Goal: Task Accomplishment & Management: Use online tool/utility

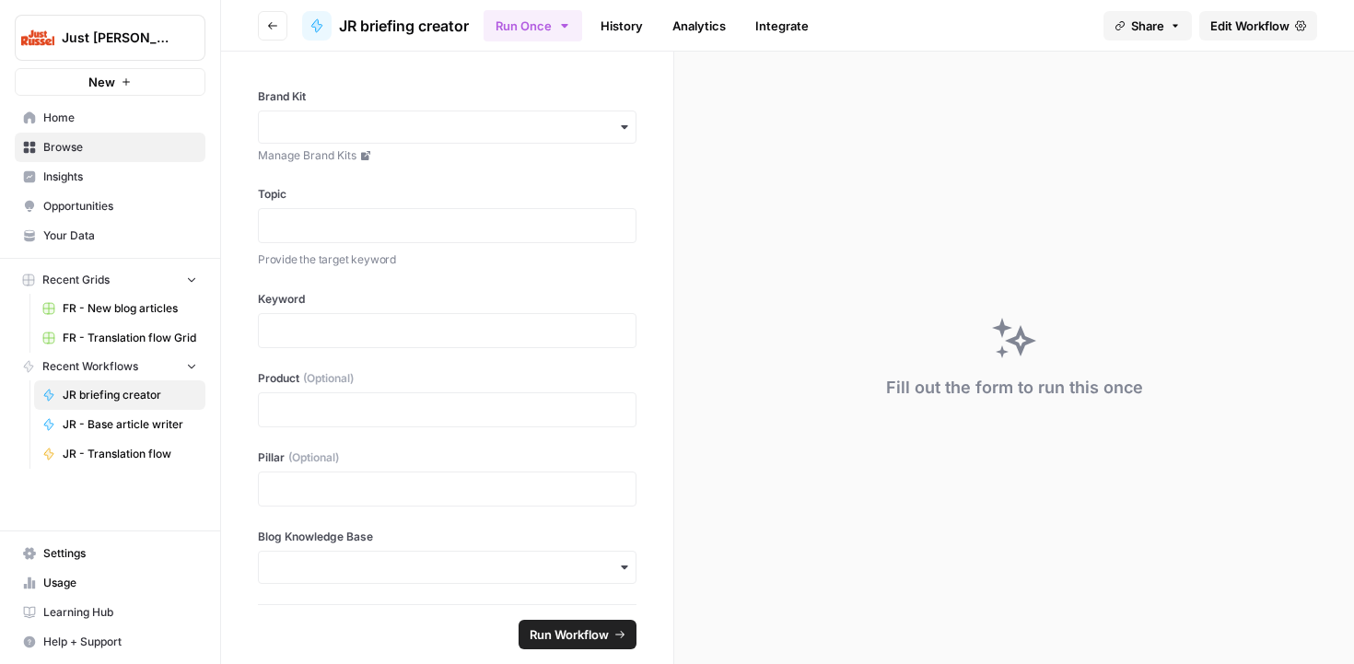
click at [76, 306] on span "FR - New blog articles" at bounding box center [130, 308] width 135 height 17
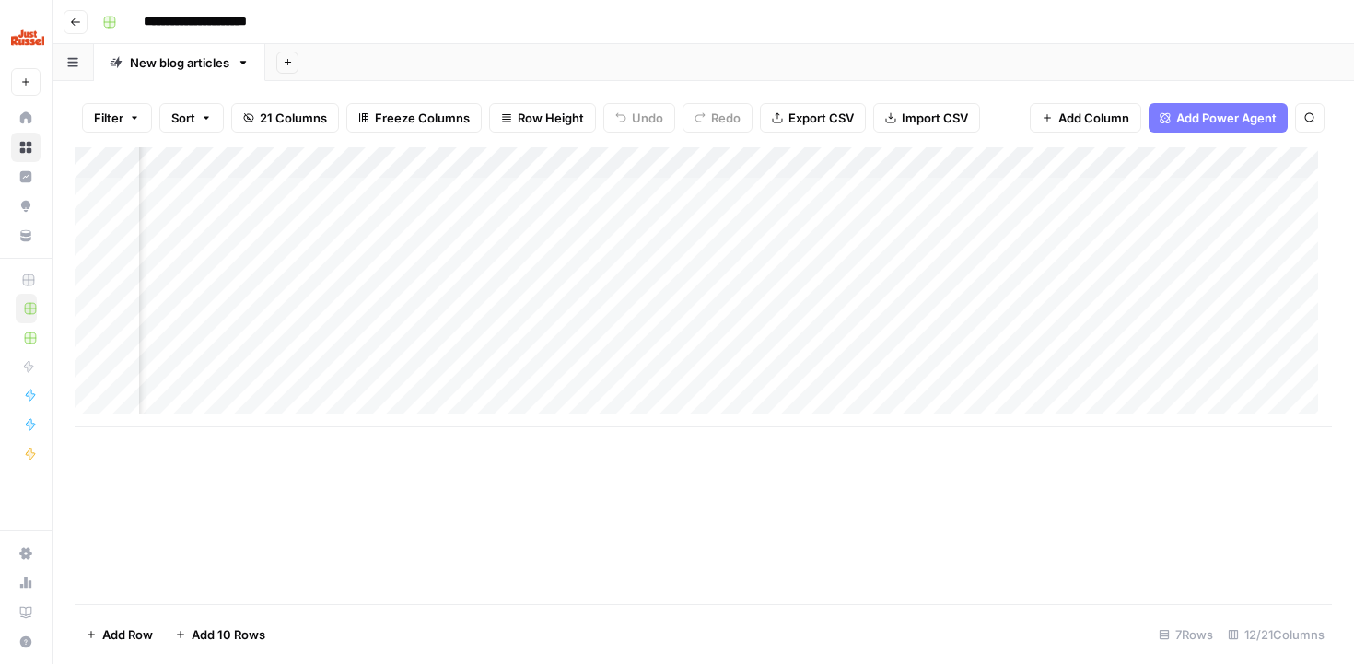
scroll to position [0, 794]
click at [725, 322] on div "Add Column" at bounding box center [704, 287] width 1258 height 280
click at [791, 313] on div "Add Column" at bounding box center [704, 287] width 1258 height 280
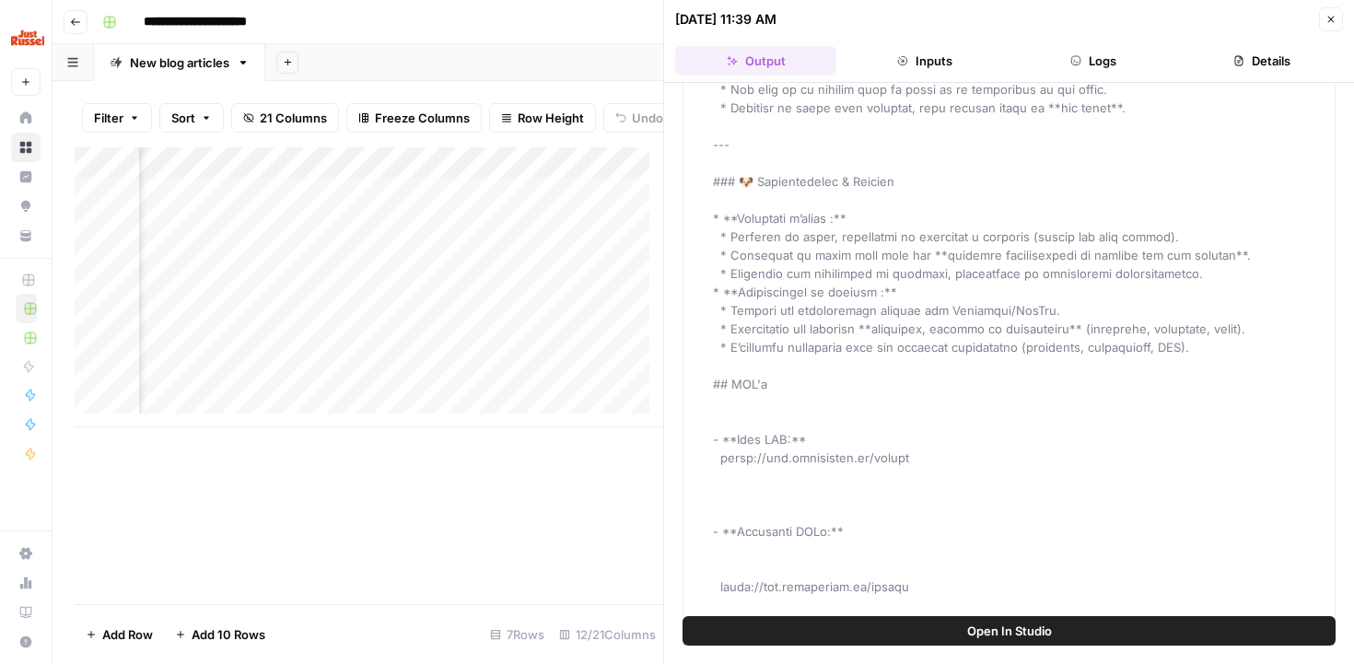
scroll to position [831, 0]
click at [562, 408] on div "Add Column" at bounding box center [369, 287] width 589 height 280
click at [582, 398] on div "Add Column" at bounding box center [369, 287] width 589 height 280
click at [629, 393] on div "Add Column" at bounding box center [369, 287] width 589 height 280
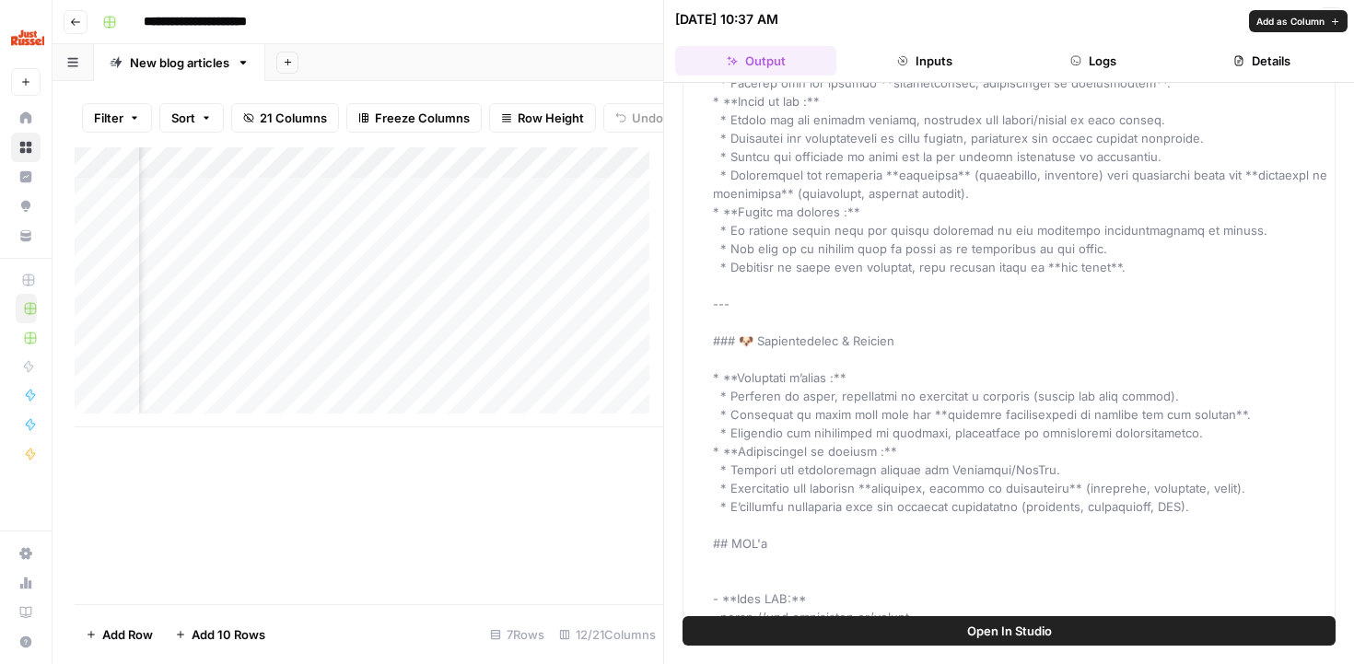
scroll to position [736, 0]
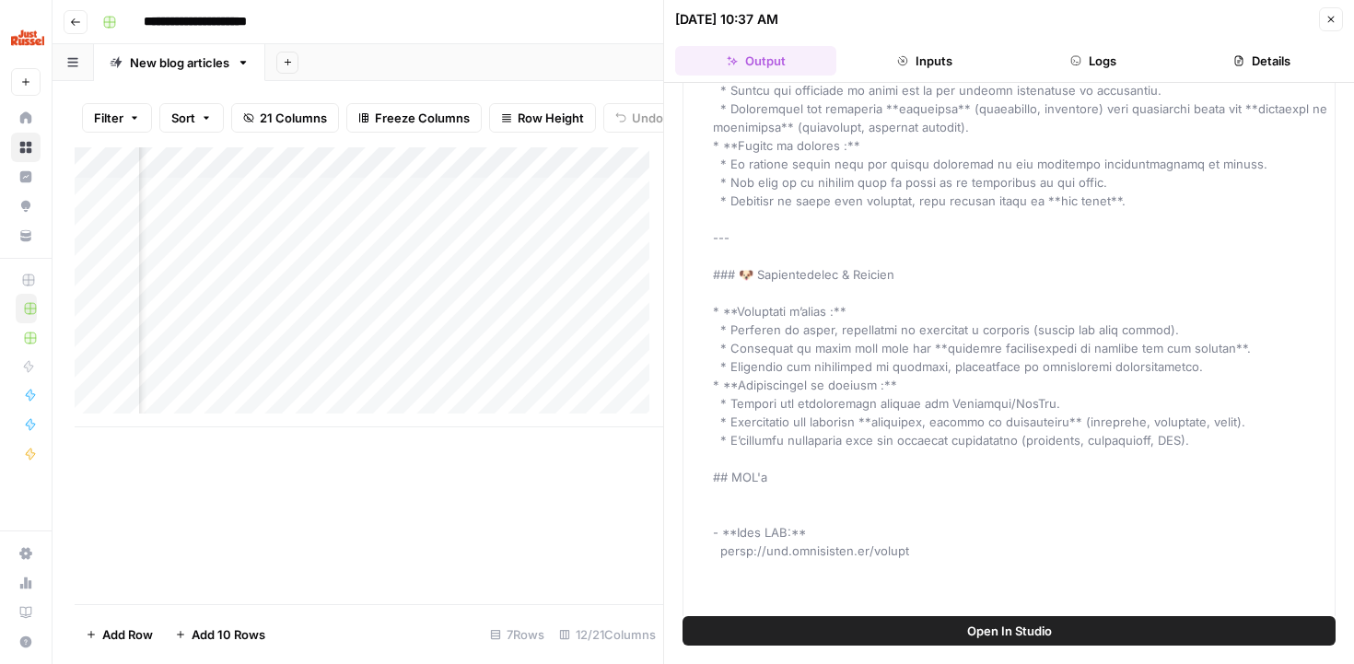
click at [913, 77] on header "[DATE] 10:37 AM Close Output Inputs Logs Details" at bounding box center [1009, 41] width 690 height 83
click at [919, 63] on button "Inputs" at bounding box center [924, 60] width 161 height 29
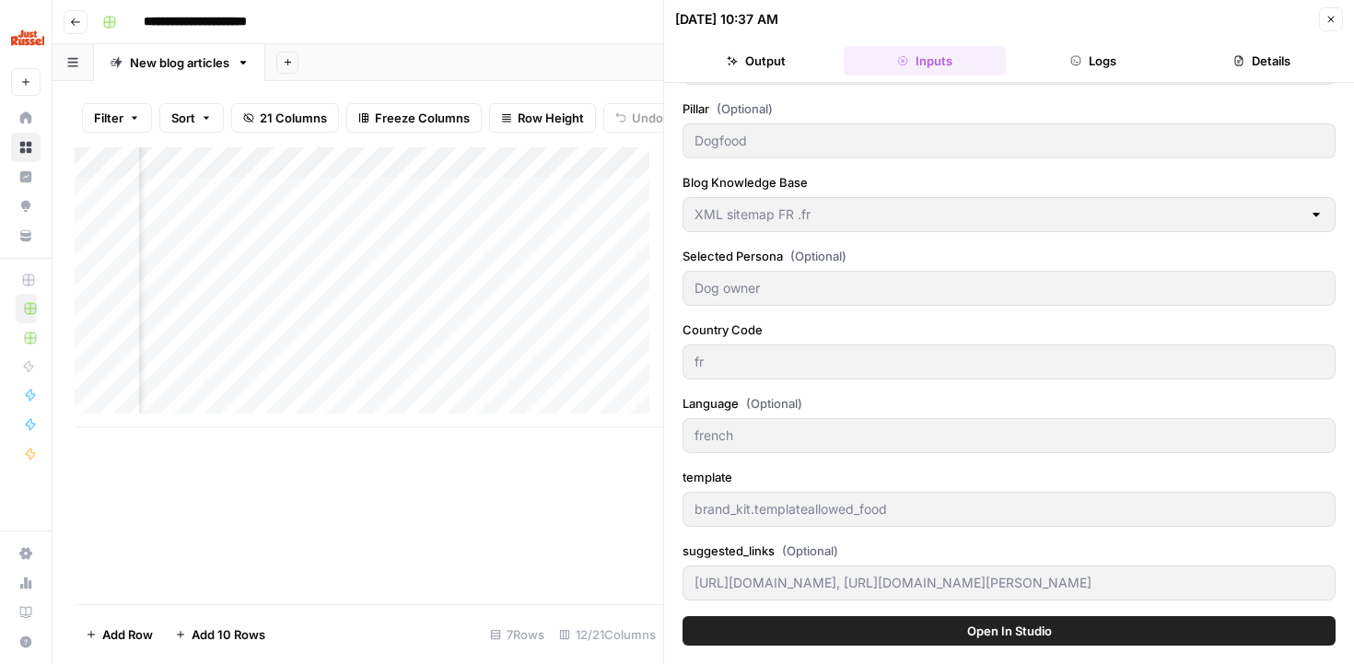
click at [759, 56] on button "Output" at bounding box center [755, 60] width 161 height 29
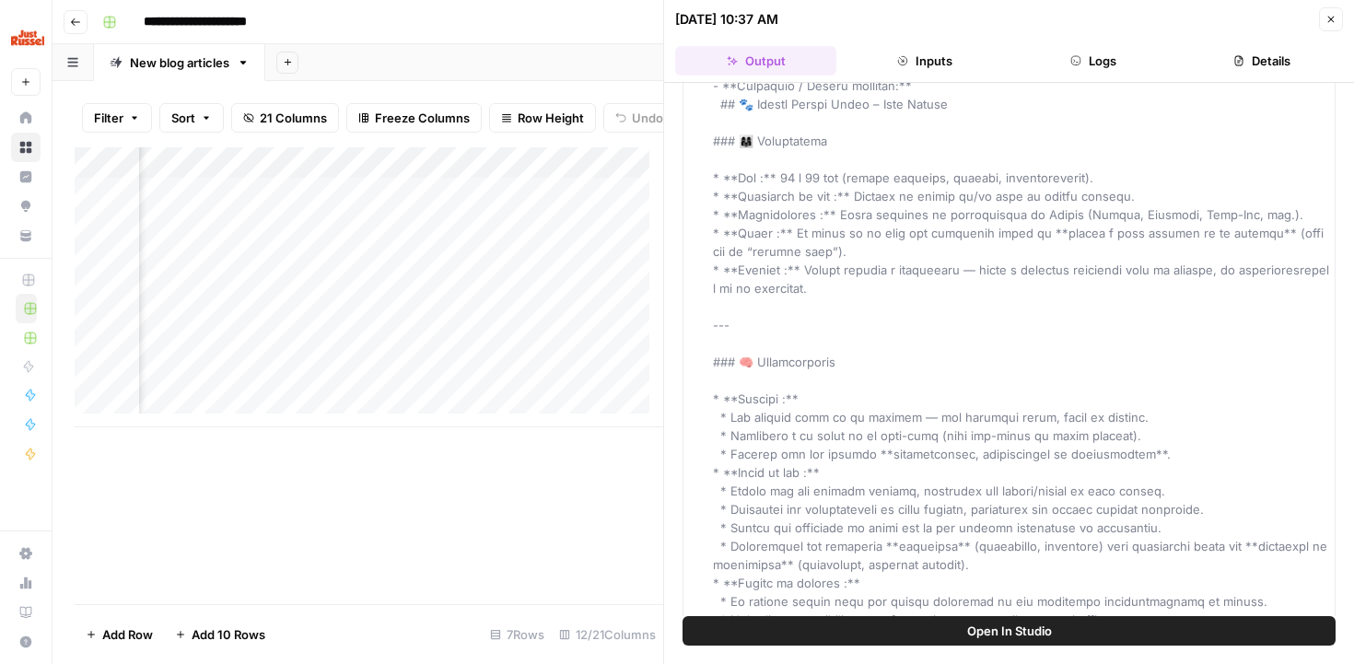
click at [1340, 22] on button "Close" at bounding box center [1331, 19] width 24 height 24
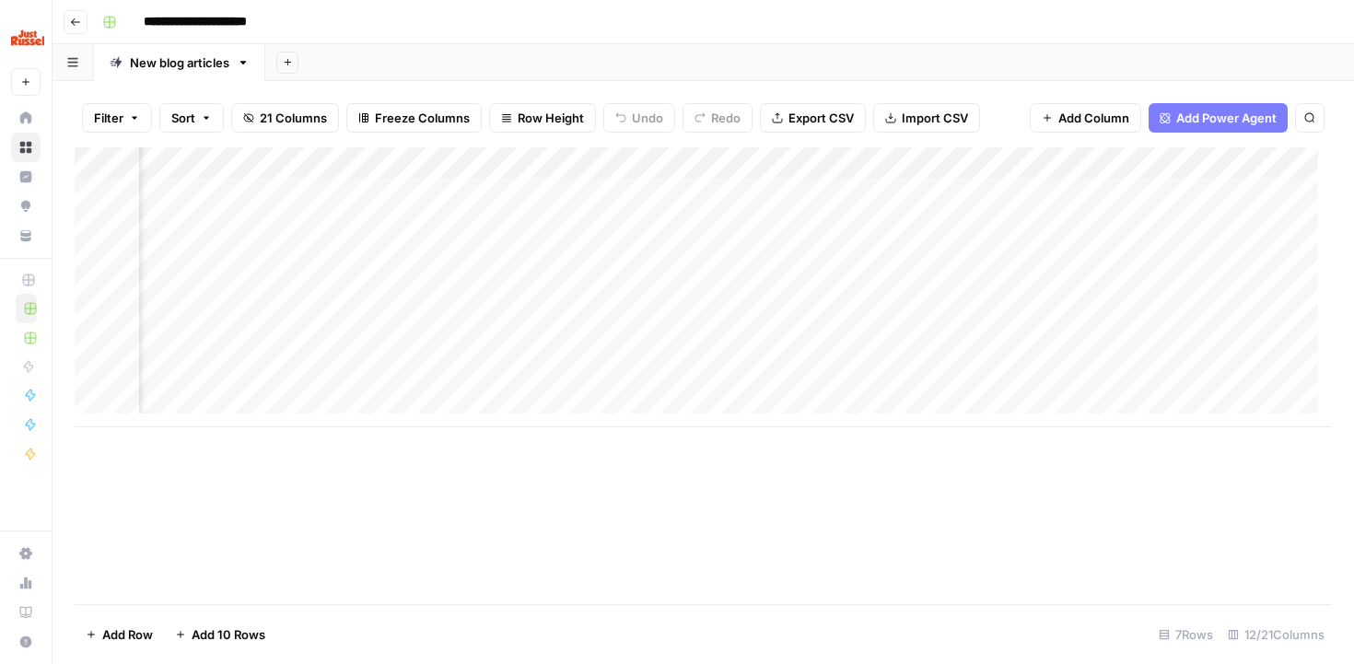
click at [762, 371] on div "Add Column" at bounding box center [704, 287] width 1258 height 280
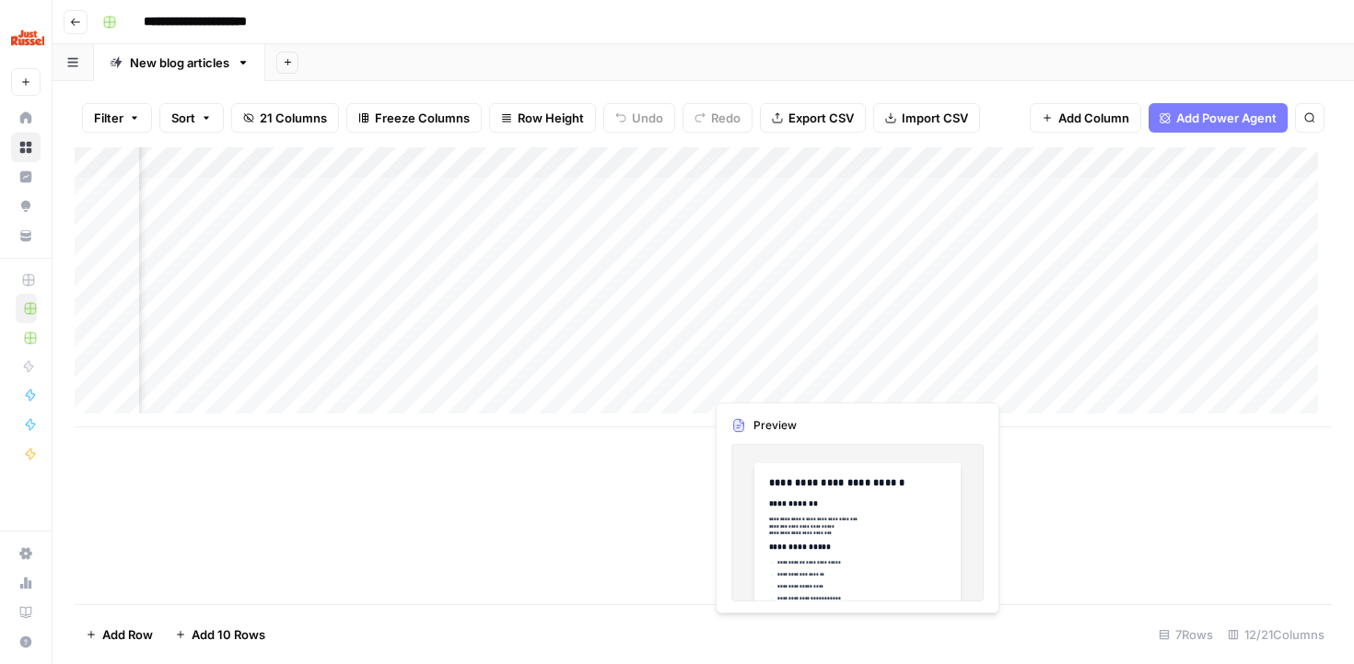
click at [772, 378] on div "Add Column" at bounding box center [704, 287] width 1258 height 280
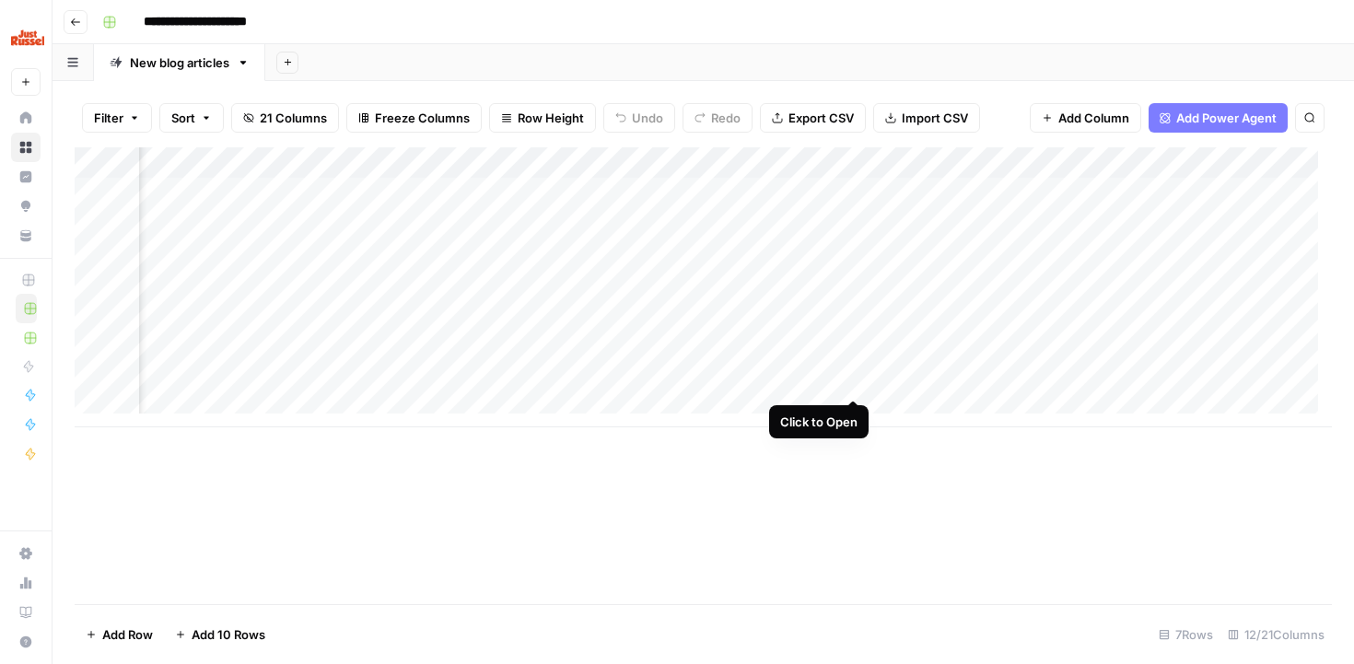
click at [855, 378] on div "Add Column" at bounding box center [704, 287] width 1258 height 280
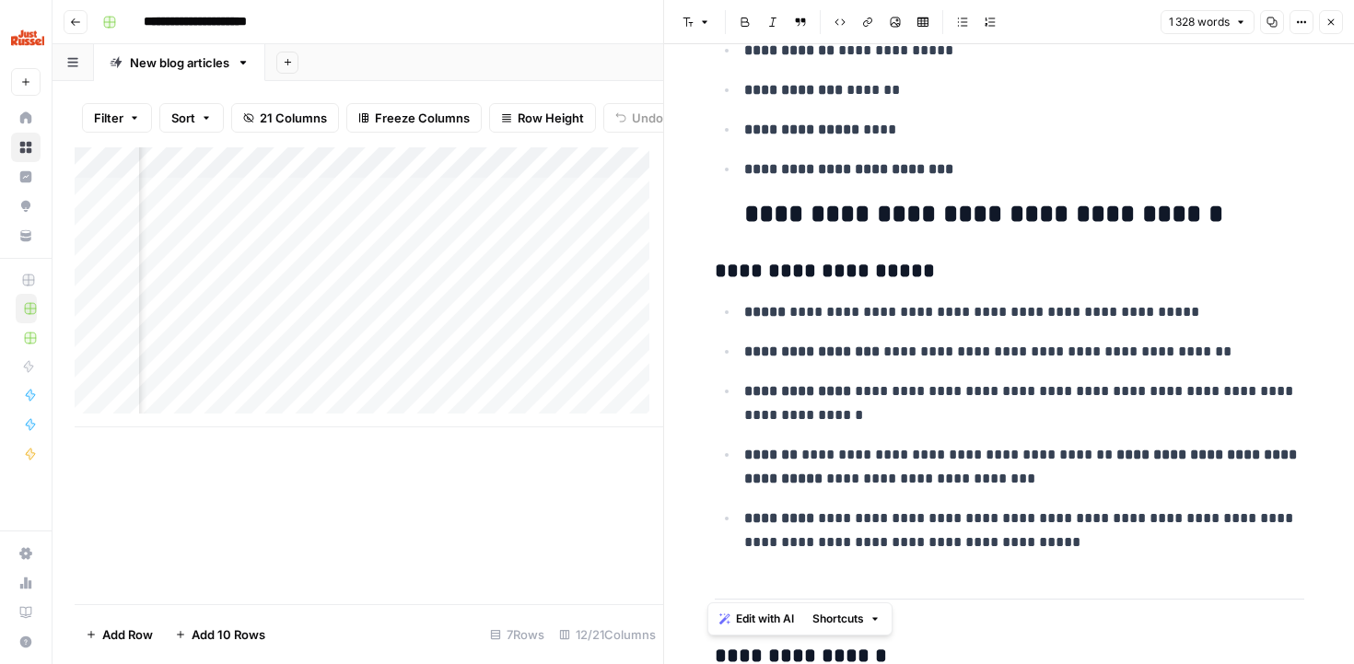
scroll to position [360, 0]
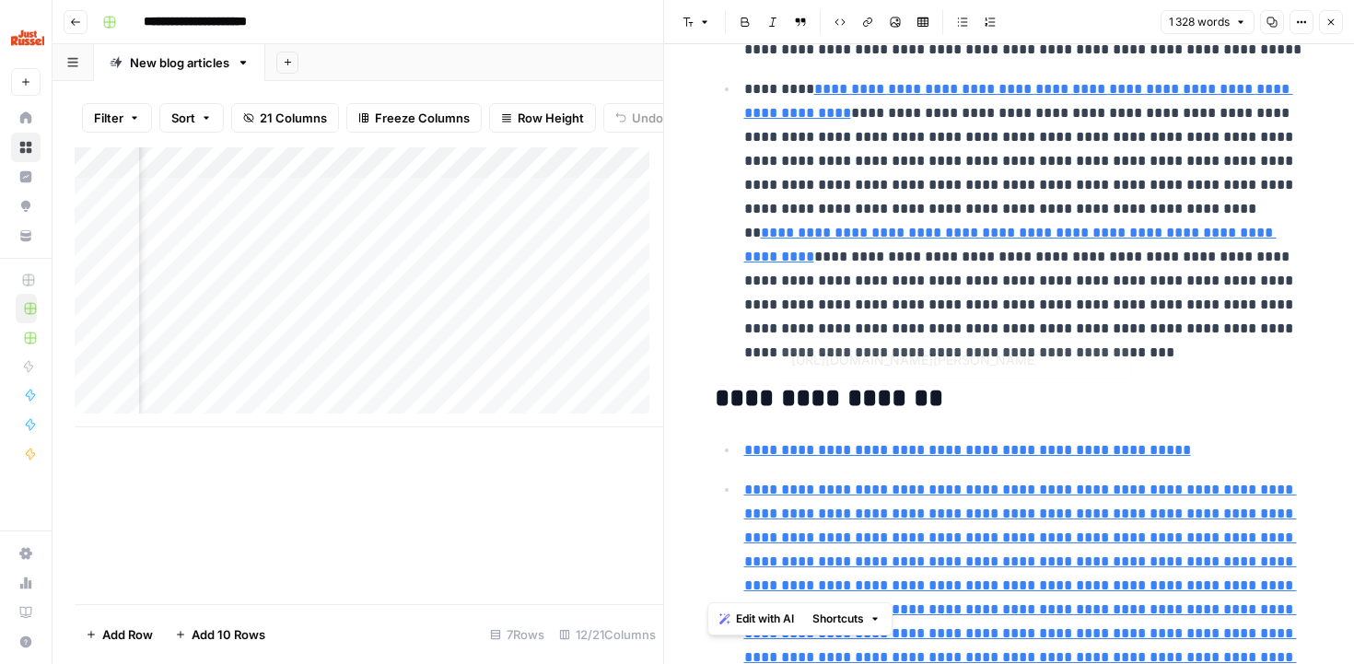
type input "https://[DOMAIN_NAME]/blog/[PERSON_NAME]-chien/?awc=52403_1736645925_37237befc7…"
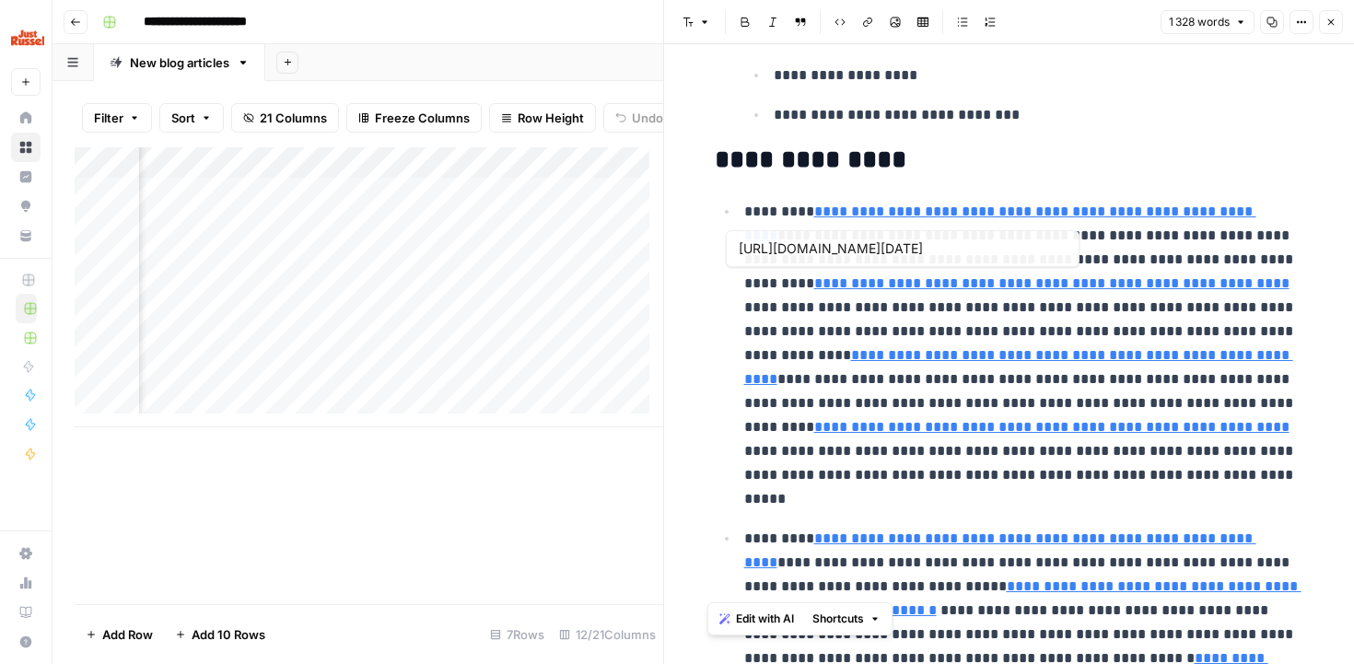
scroll to position [3070, 0]
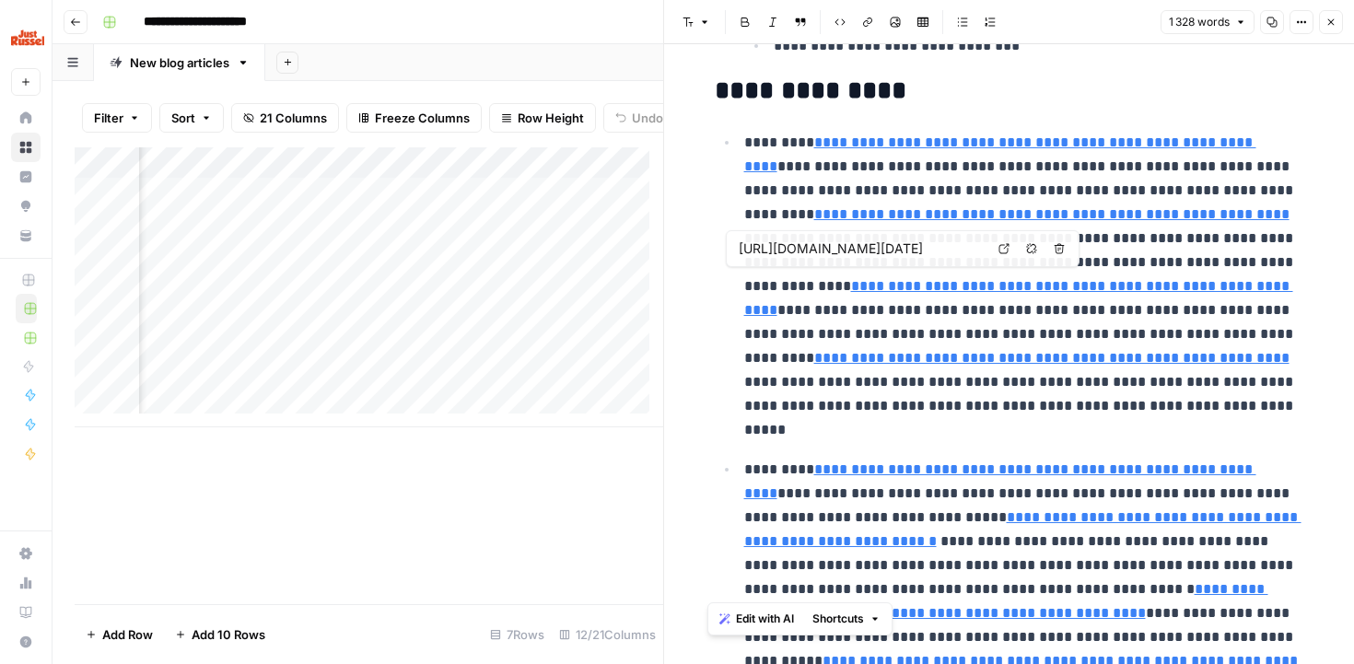
type input "[URL][DOMAIN_NAME]"
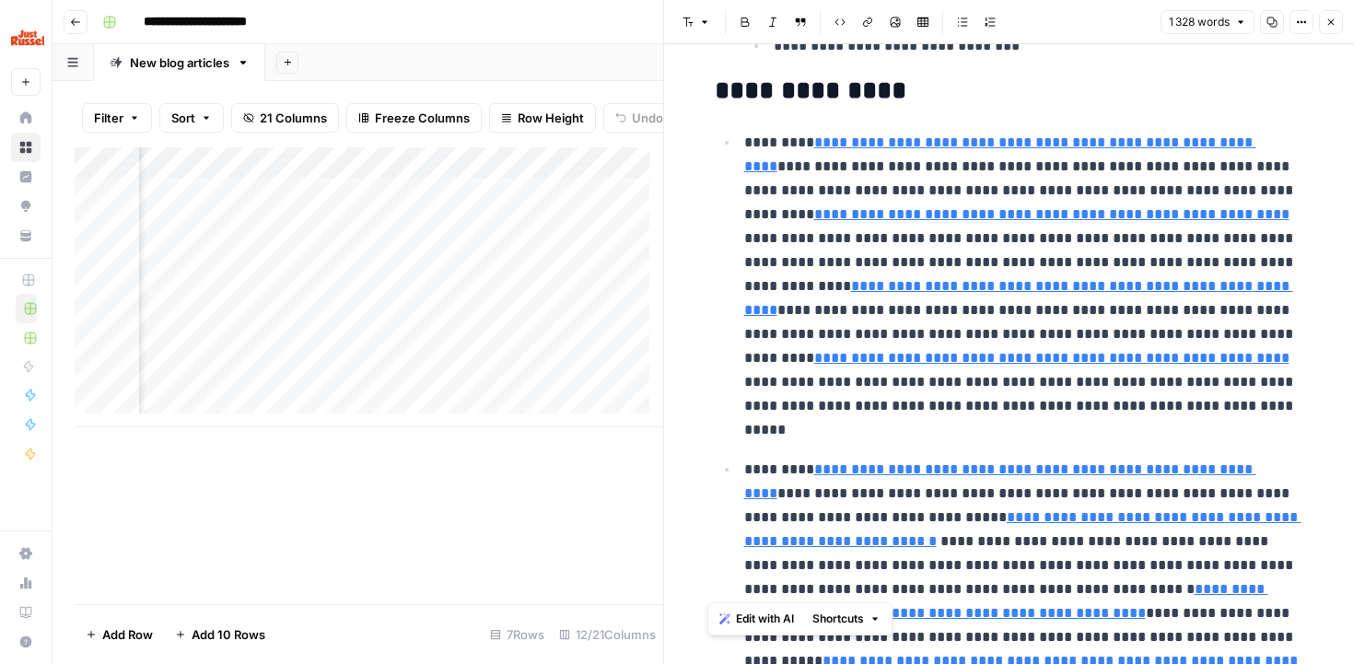
click at [1329, 29] on button "Close" at bounding box center [1331, 22] width 24 height 24
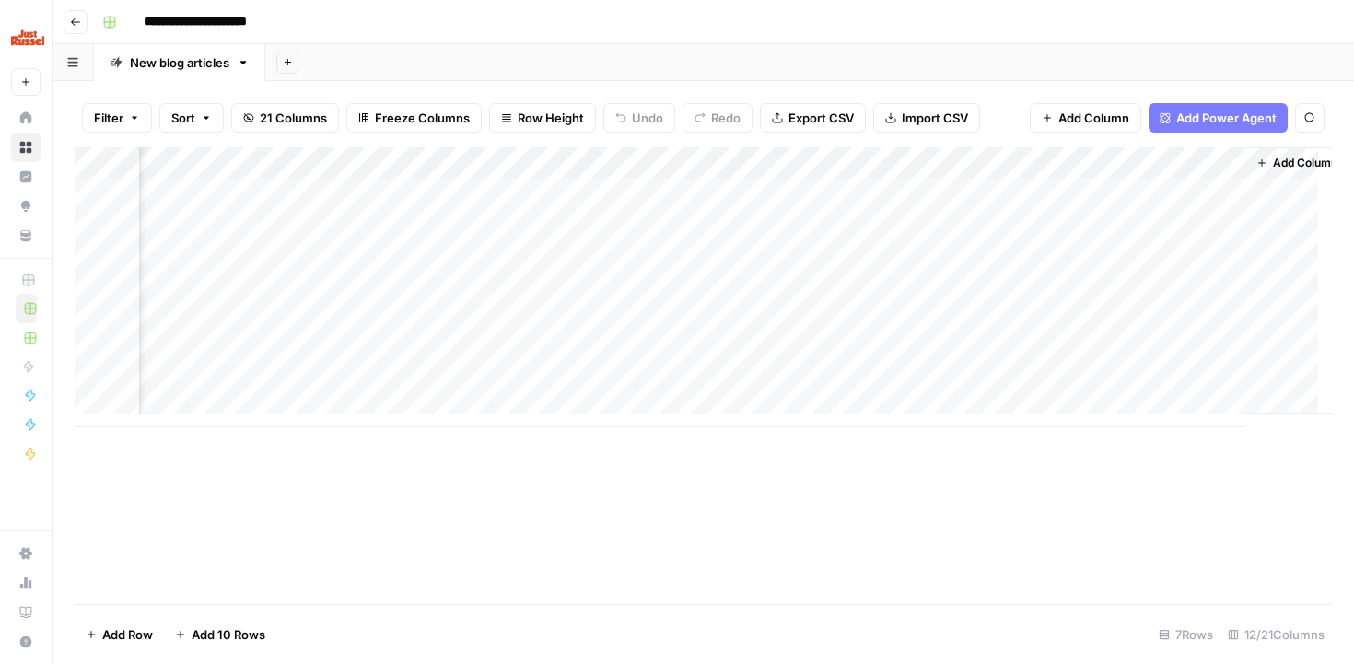
scroll to position [0, 1293]
click at [723, 369] on div "Add Column" at bounding box center [704, 287] width 1258 height 280
click at [582, 387] on div "Add Column" at bounding box center [704, 287] width 1258 height 280
click at [649, 381] on div "Add Column" at bounding box center [704, 287] width 1258 height 280
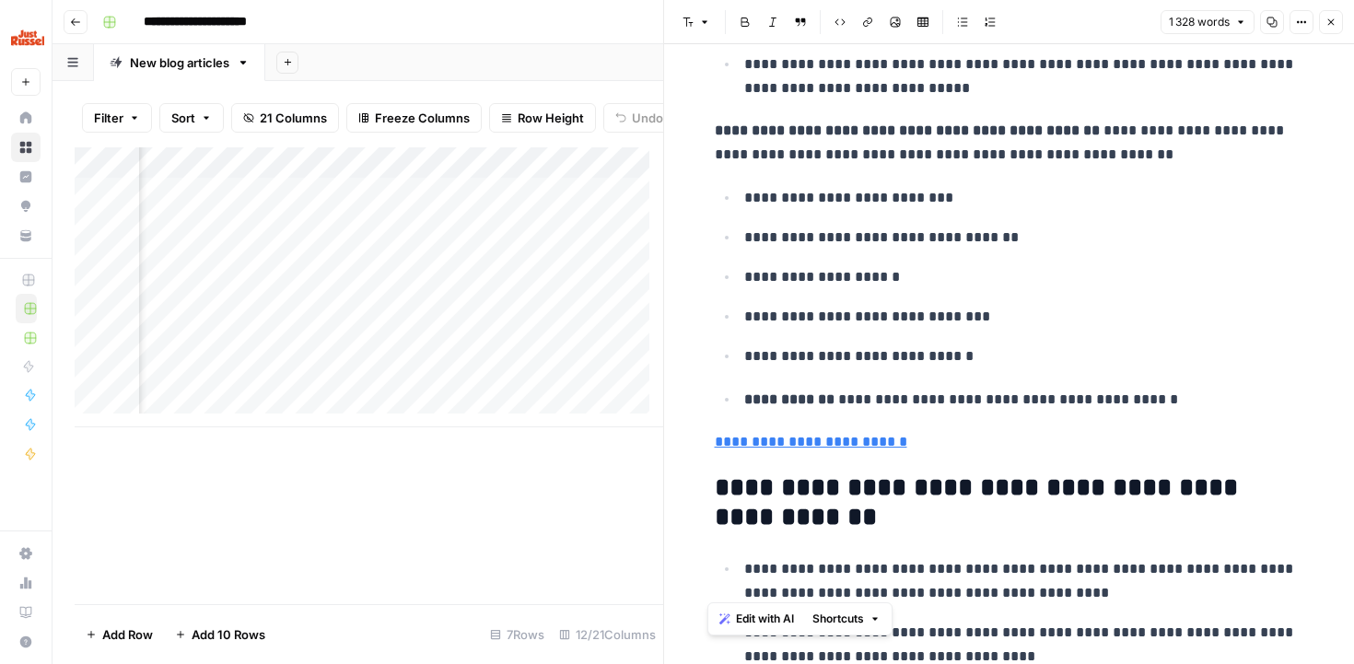
scroll to position [6505, 0]
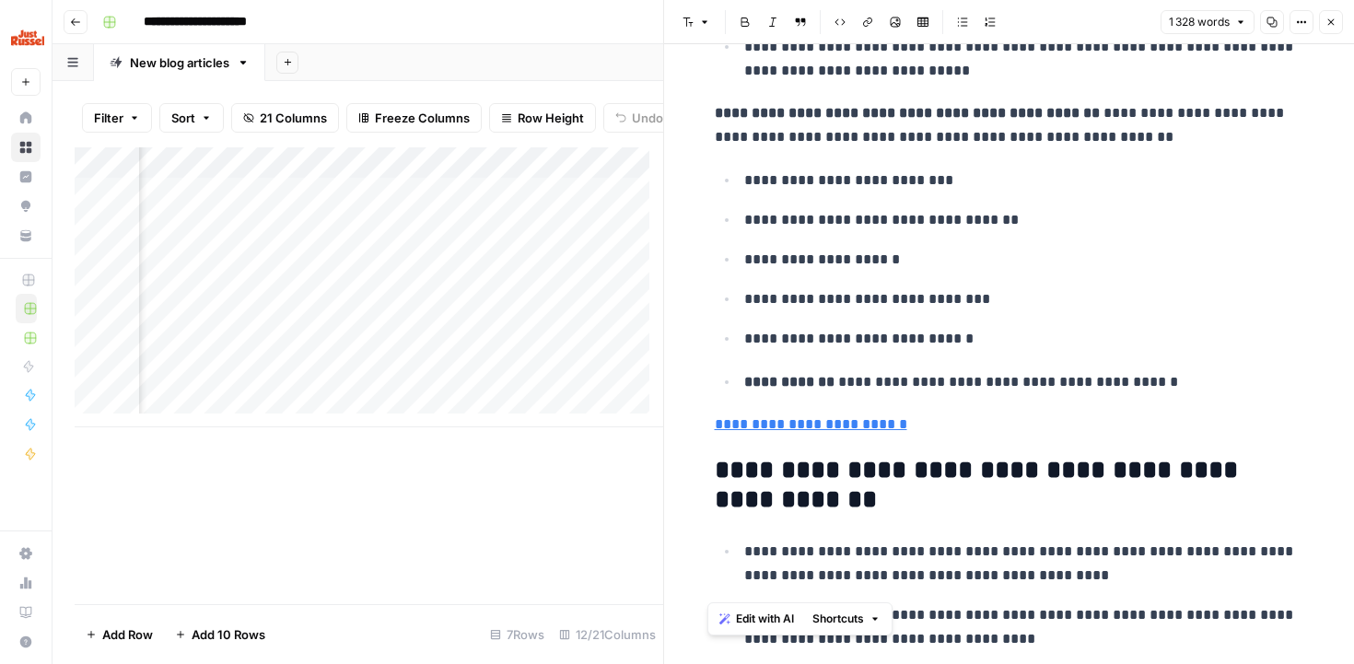
click at [1344, 24] on header "Font style Bold Italic Block quote Code block Link Image Insert Table Bulleted …" at bounding box center [1009, 22] width 690 height 44
click at [1331, 20] on icon "button" at bounding box center [1331, 22] width 11 height 11
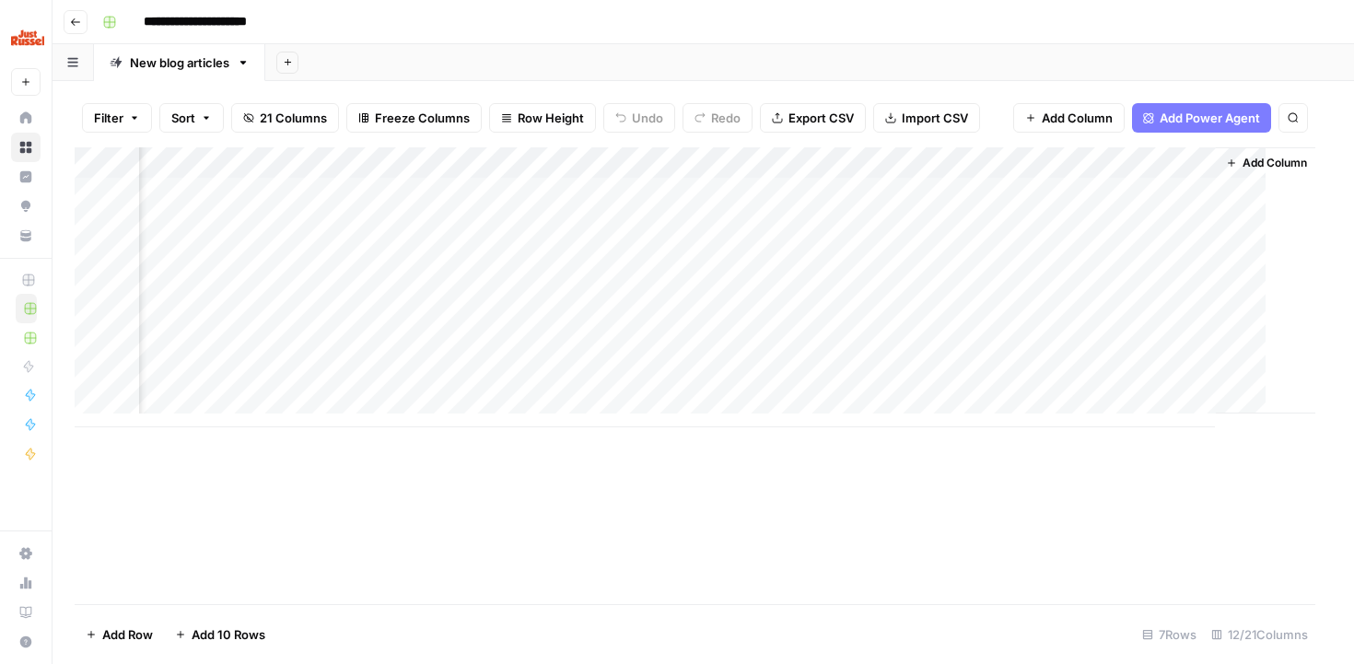
scroll to position [0, 1271]
click at [1010, 385] on div "Add Column" at bounding box center [704, 287] width 1258 height 280
click at [1028, 385] on div "Add Column" at bounding box center [704, 287] width 1258 height 280
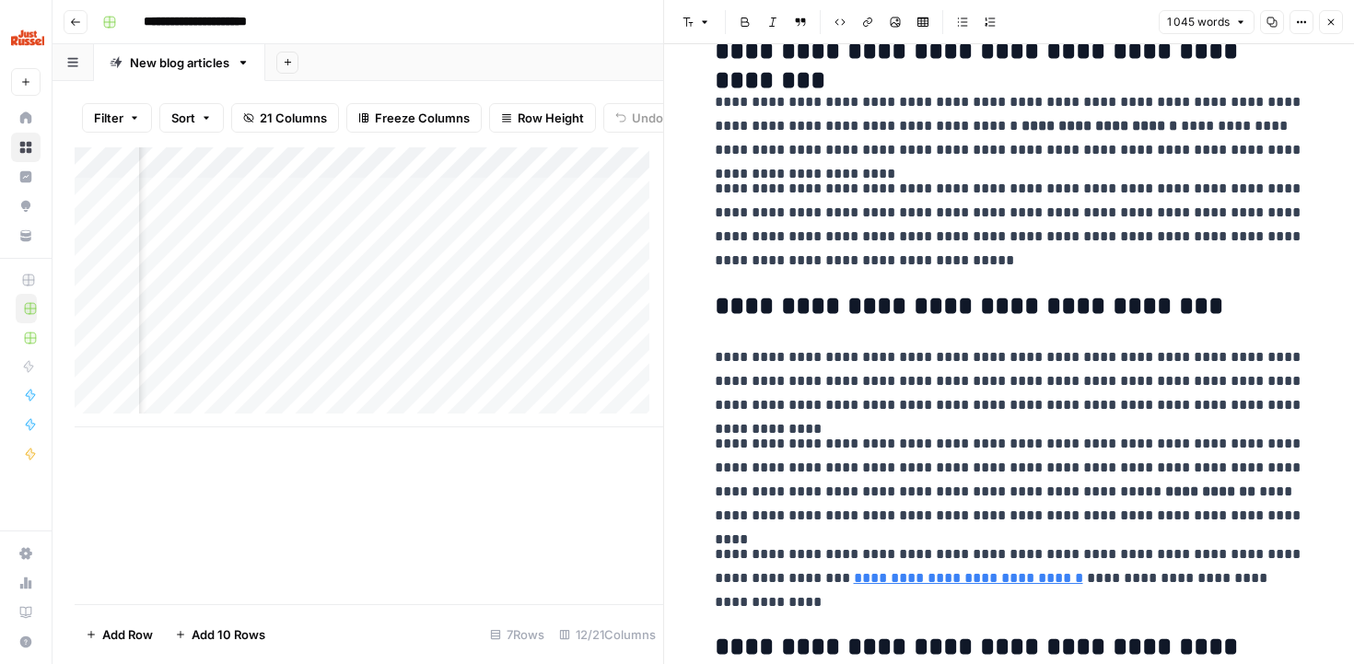
scroll to position [2071, 0]
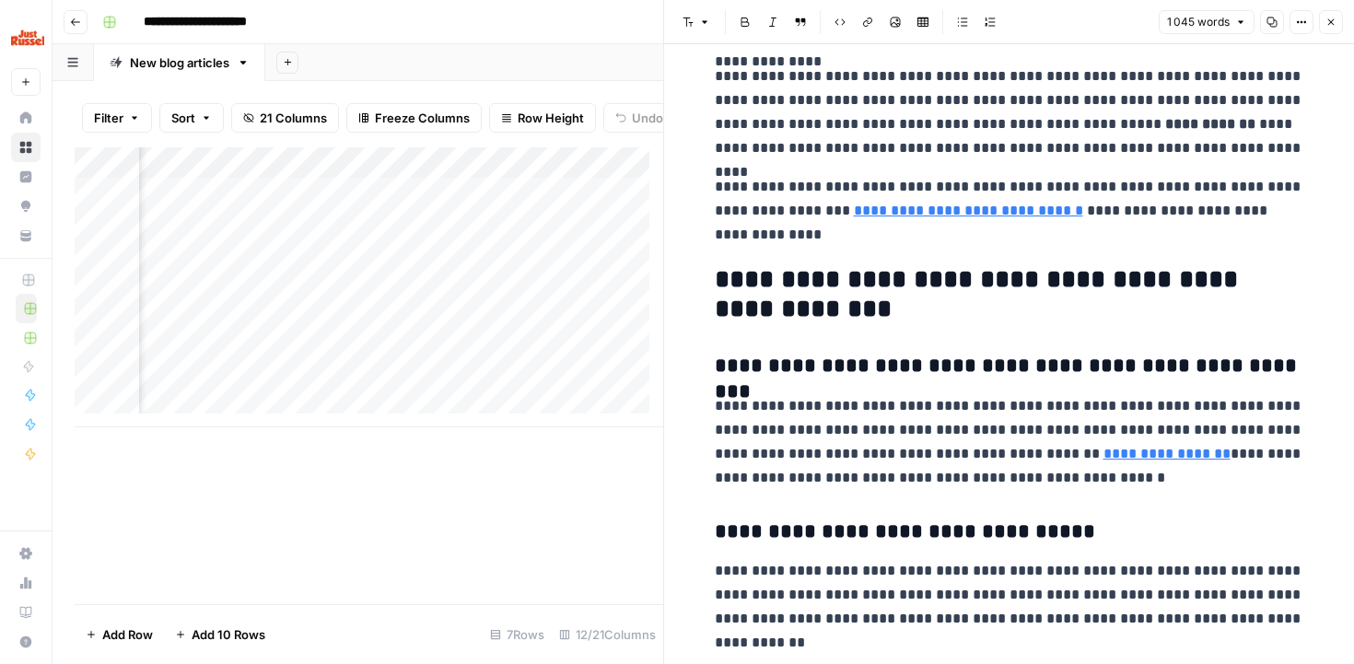
click at [1334, 21] on icon "button" at bounding box center [1331, 22] width 11 height 11
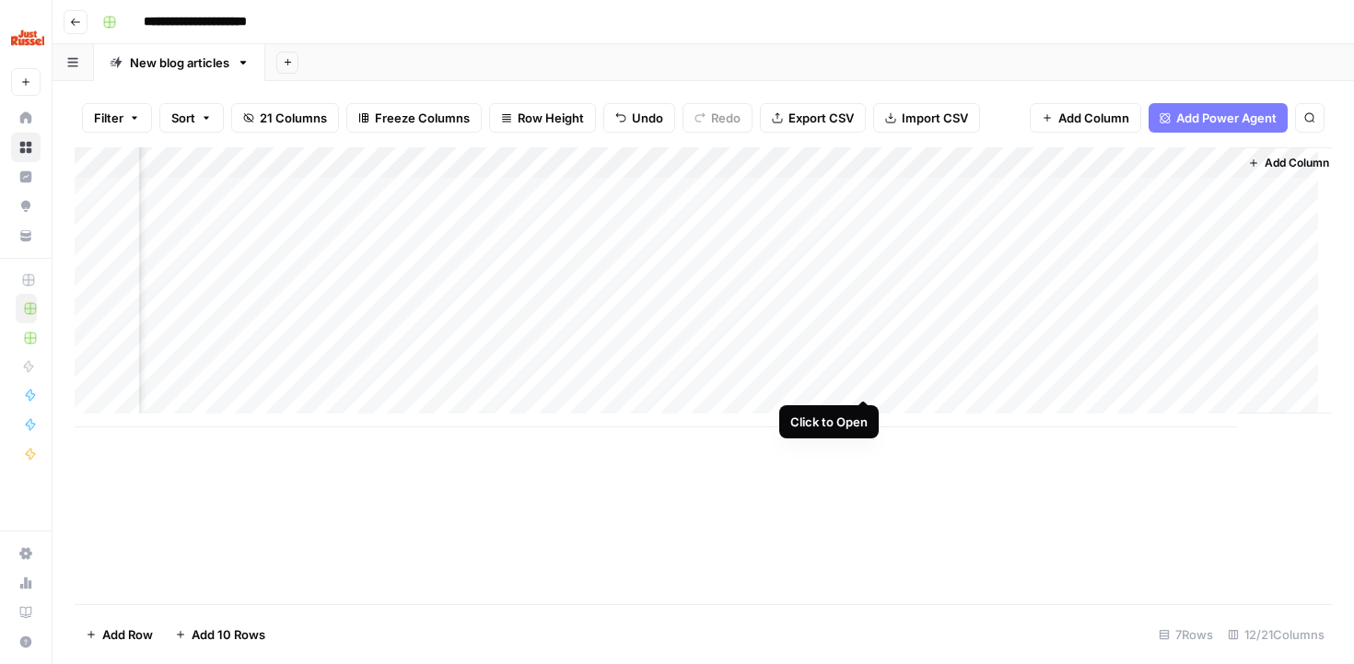
click at [848, 375] on div "Add Column" at bounding box center [704, 287] width 1258 height 280
click at [865, 169] on div "Add Column" at bounding box center [704, 287] width 1258 height 280
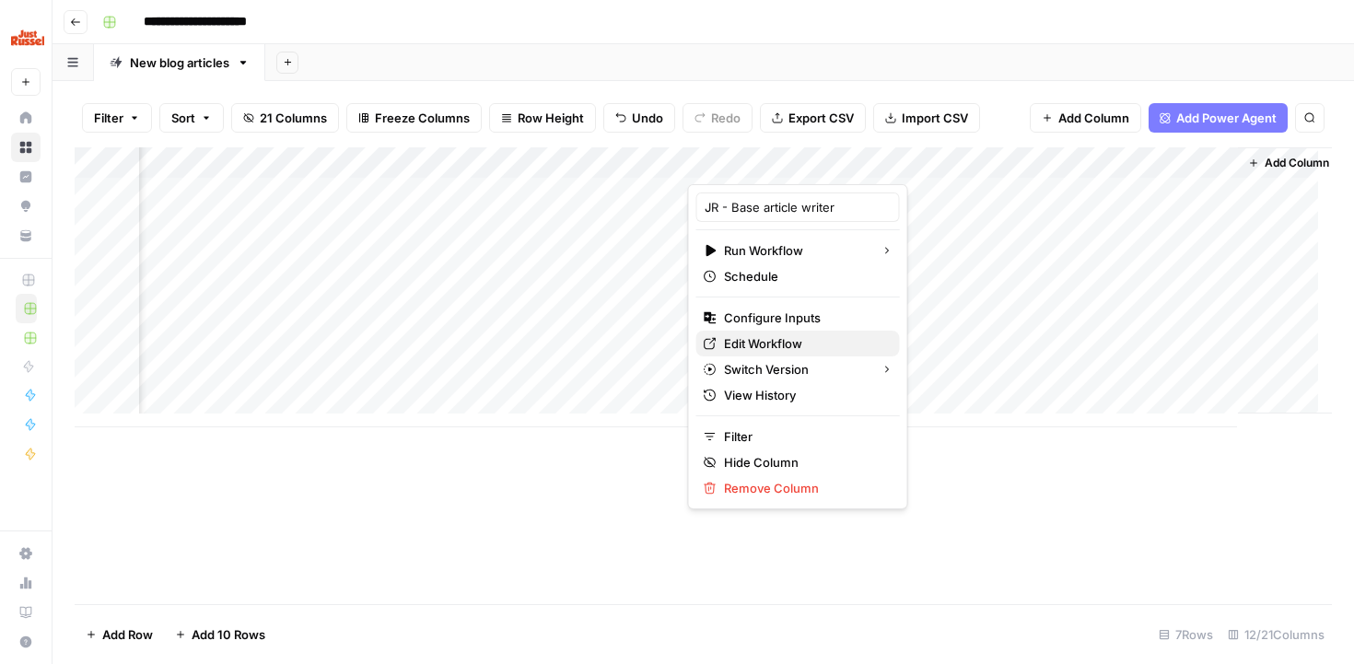
click at [757, 340] on span "Edit Workflow" at bounding box center [804, 343] width 161 height 18
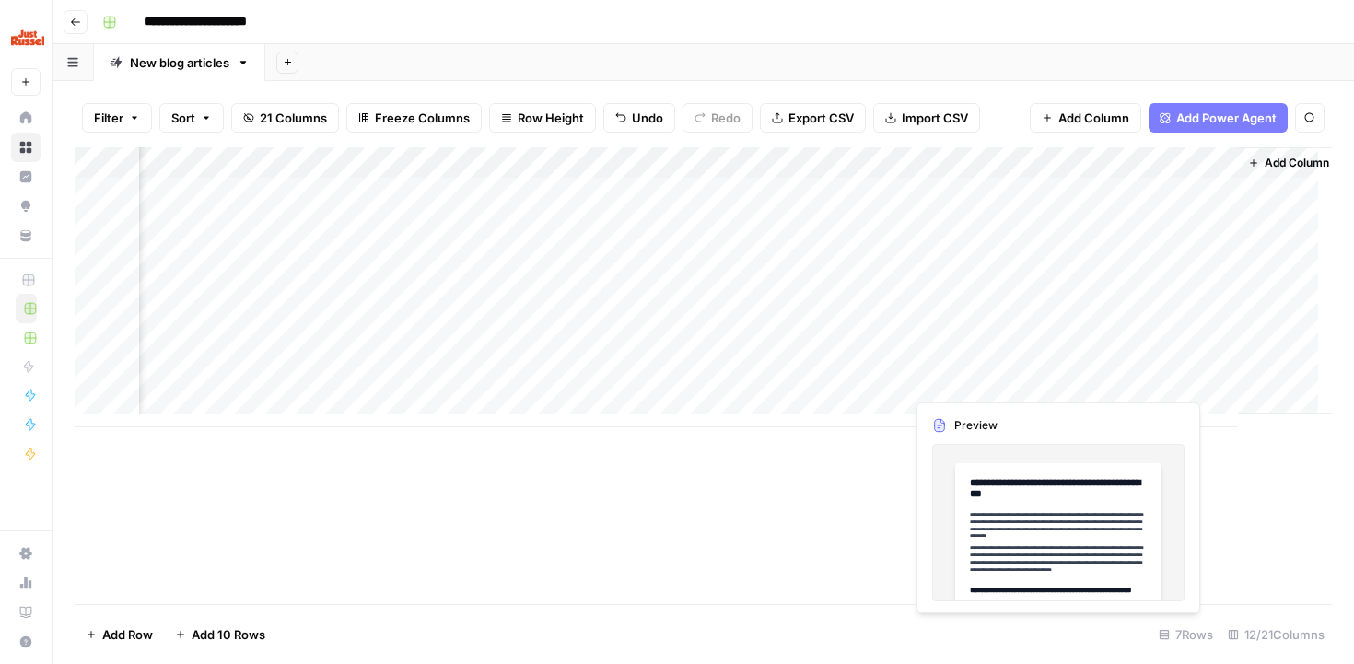
click at [929, 380] on div "Add Column" at bounding box center [704, 287] width 1258 height 280
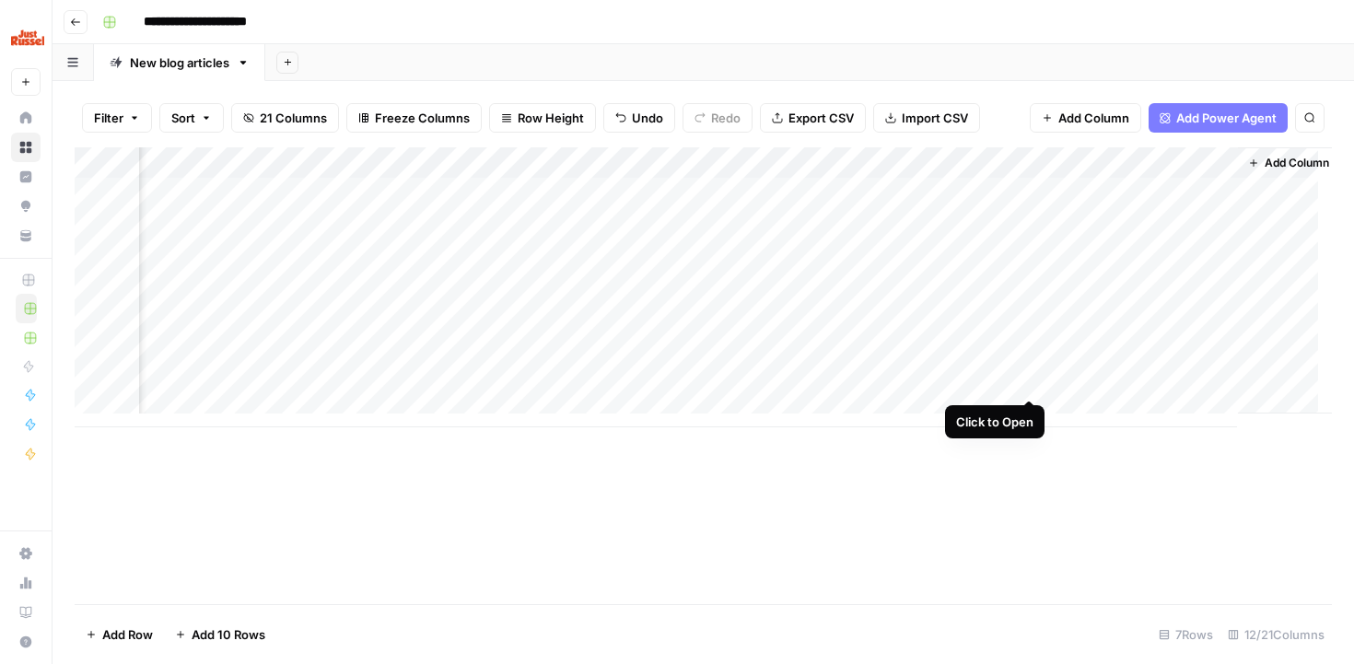
click at [1036, 377] on div "Add Column" at bounding box center [704, 287] width 1258 height 280
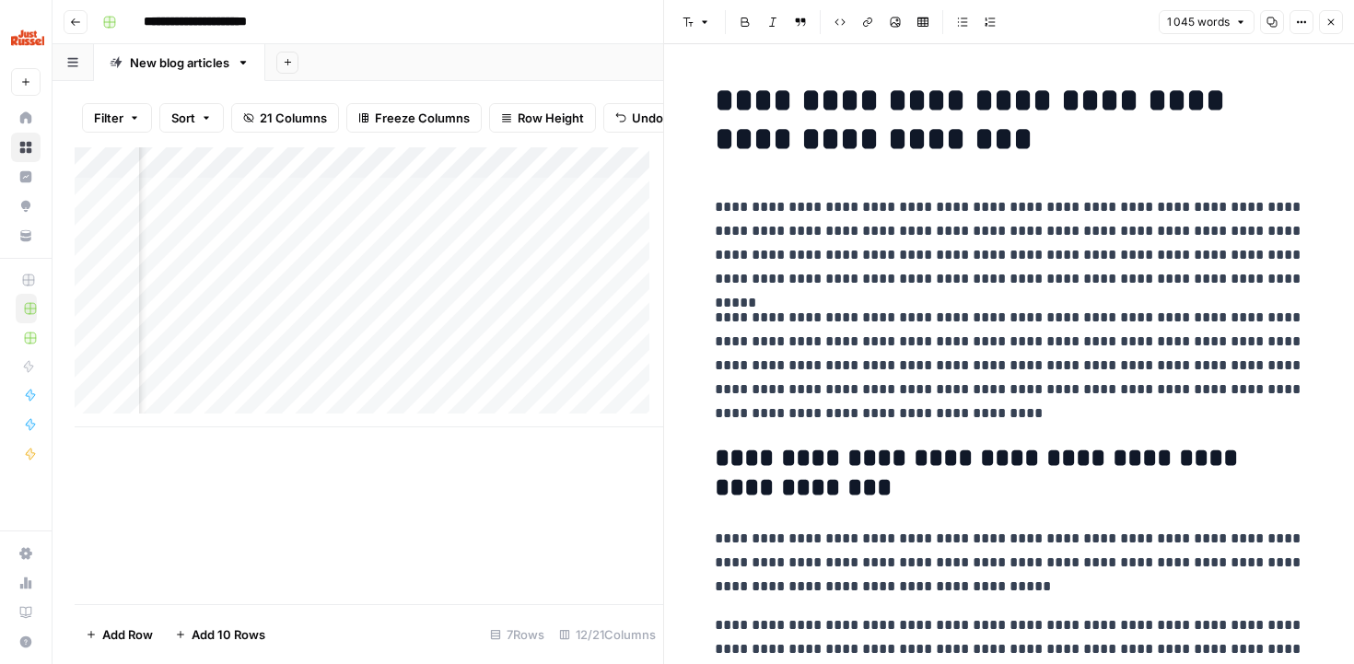
click at [926, 350] on p "**********" at bounding box center [1010, 366] width 590 height 120
click at [904, 444] on h2 "**********" at bounding box center [1010, 473] width 590 height 59
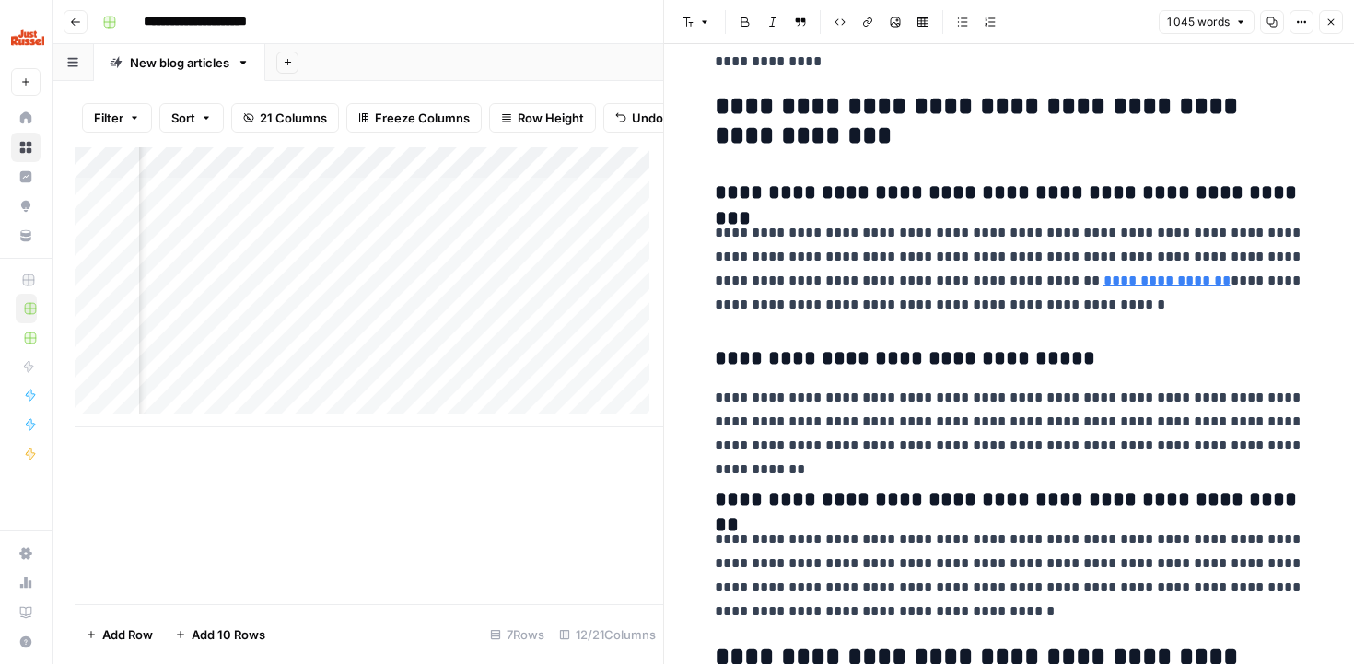
scroll to position [2588, 0]
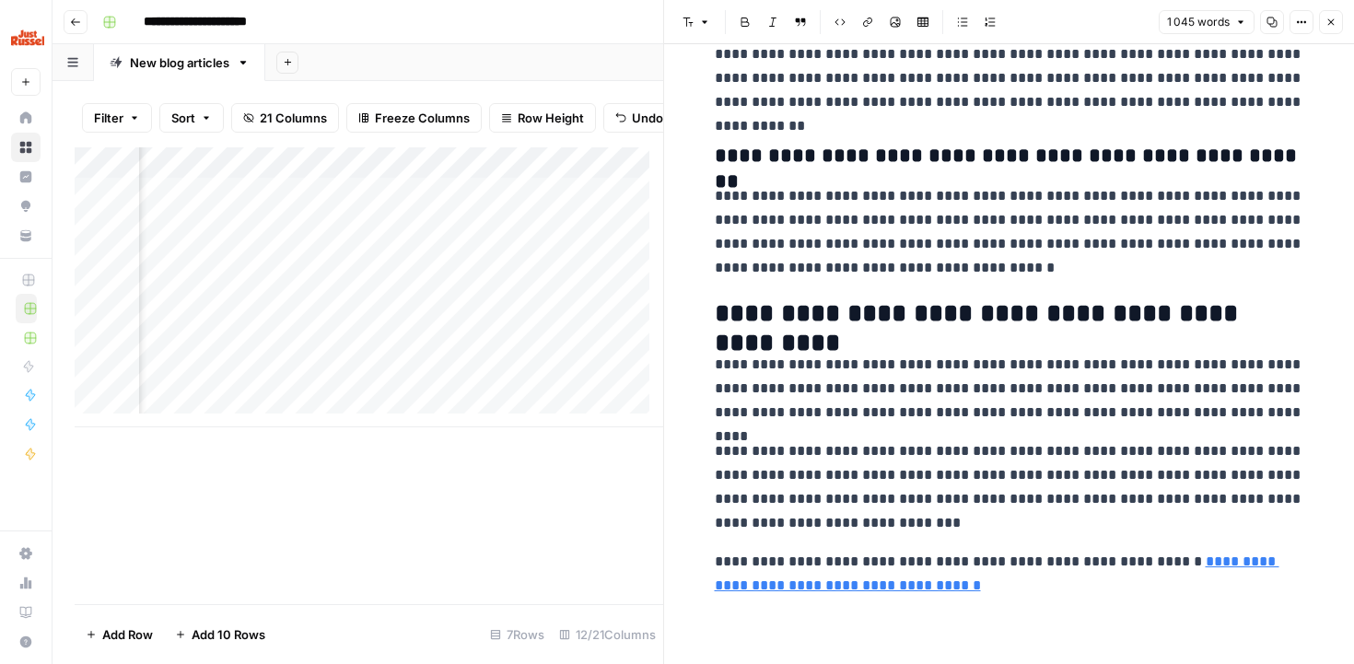
click at [715, 305] on h2 "**********" at bounding box center [1010, 313] width 590 height 29
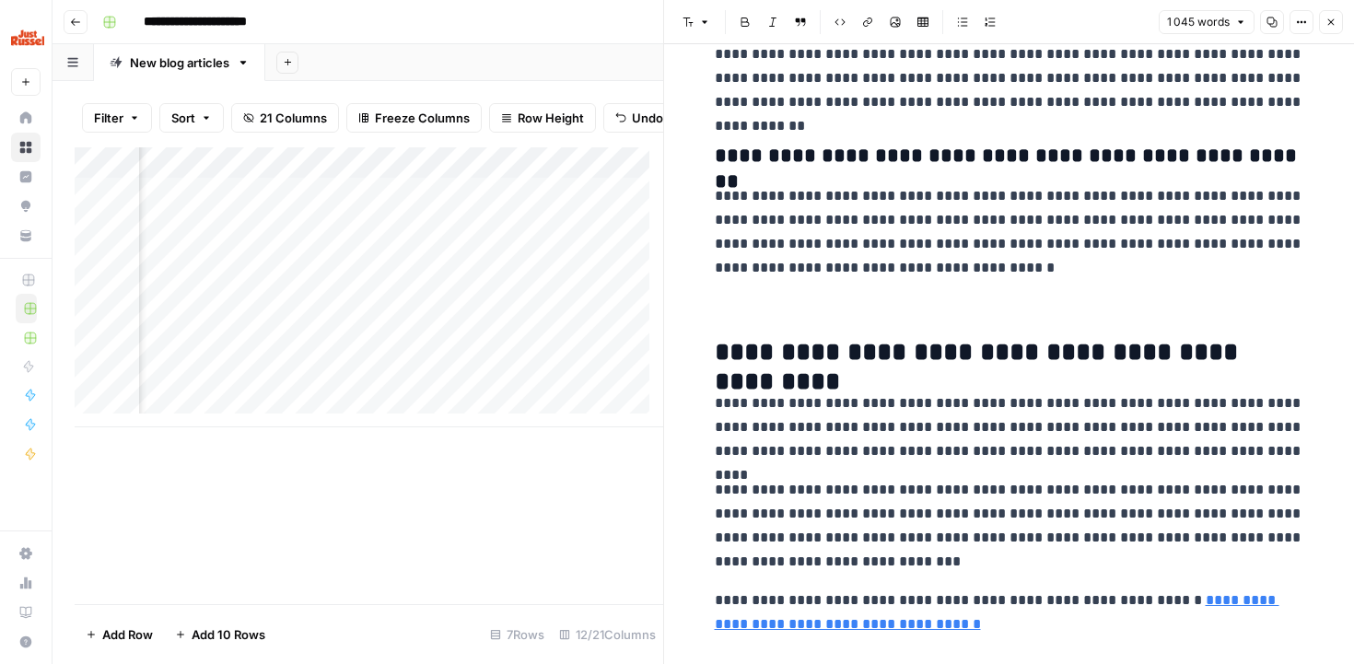
click at [720, 297] on p at bounding box center [1010, 307] width 590 height 24
drag, startPoint x: 720, startPoint y: 300, endPoint x: 830, endPoint y: 308, distance: 110.8
click at [830, 308] on p at bounding box center [1010, 307] width 590 height 24
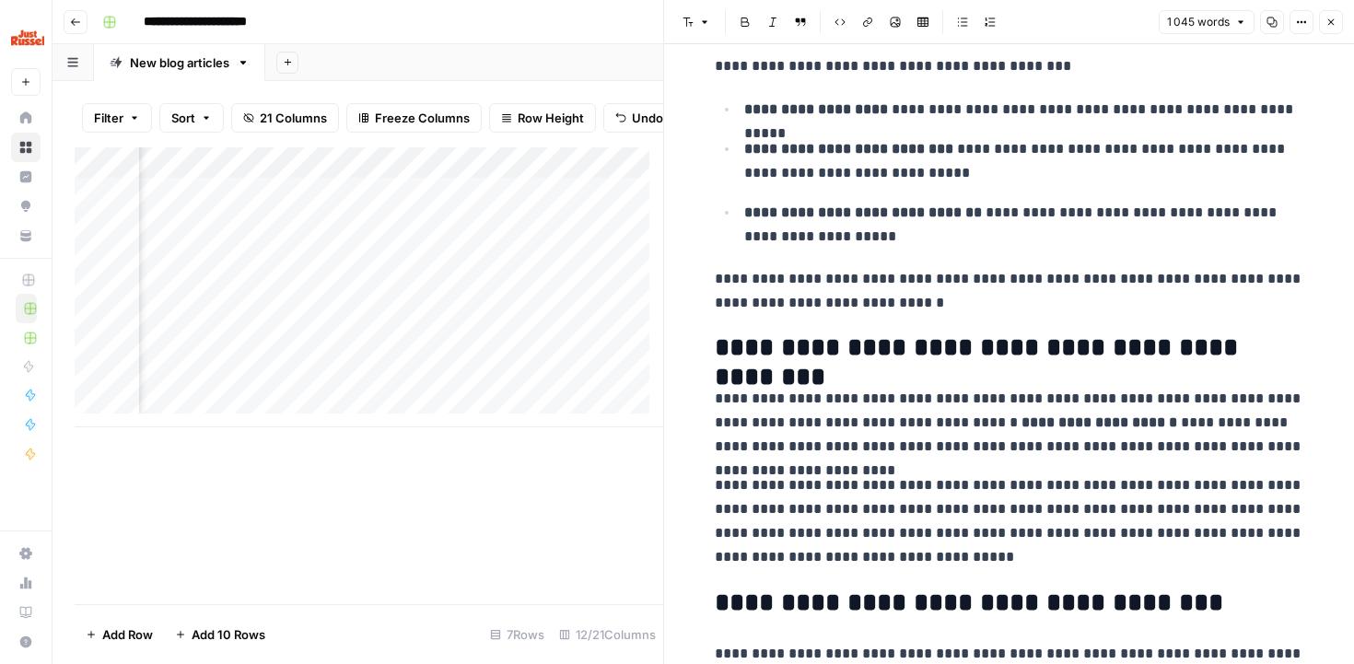
scroll to position [1663, 0]
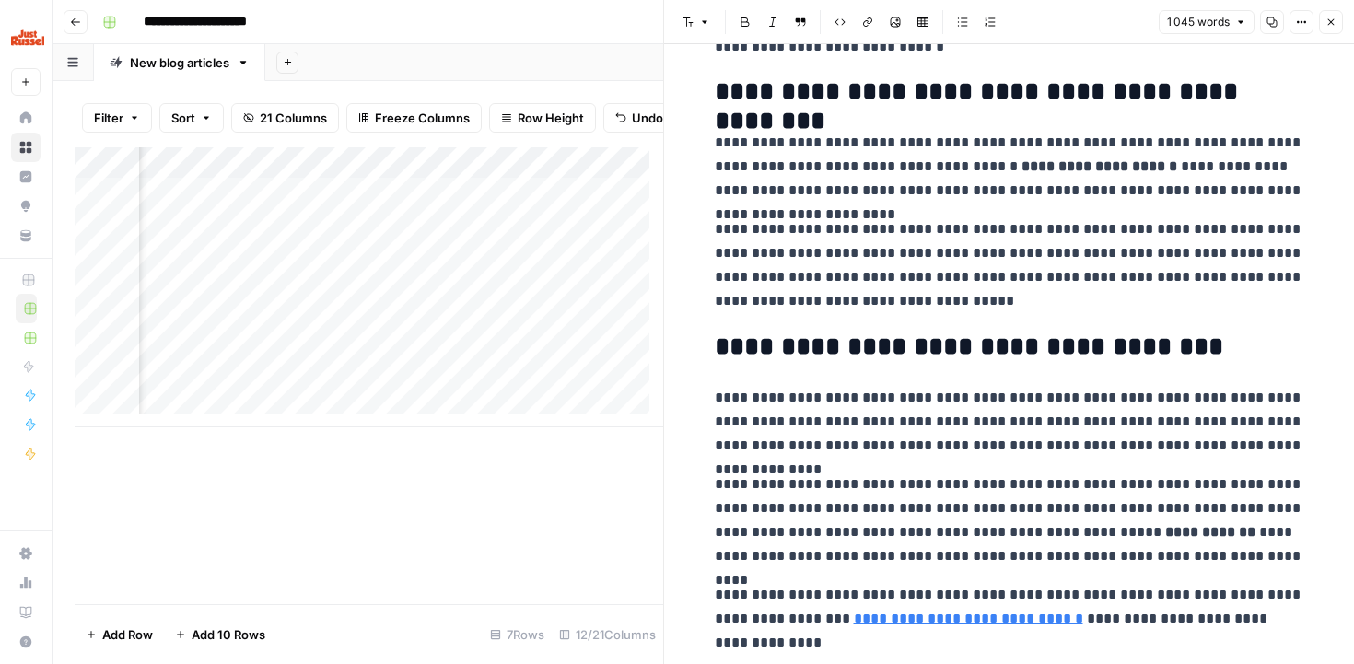
click at [974, 309] on p "**********" at bounding box center [1010, 265] width 590 height 96
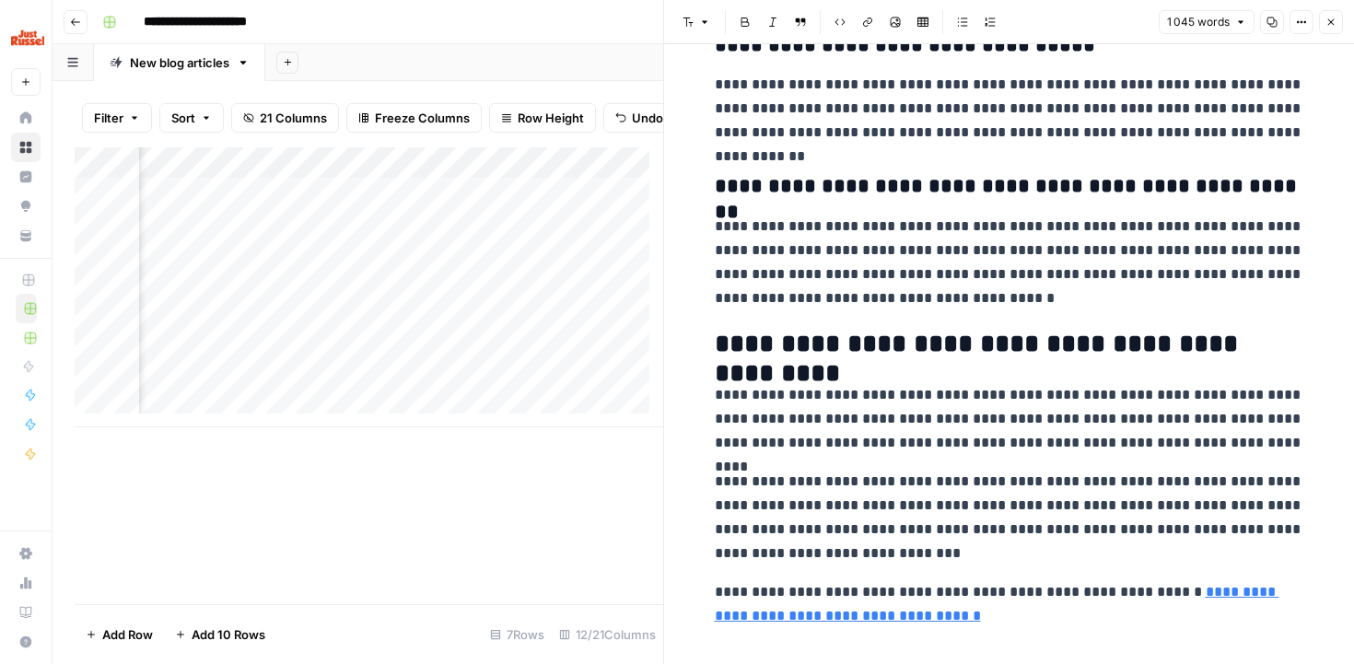
scroll to position [2627, 0]
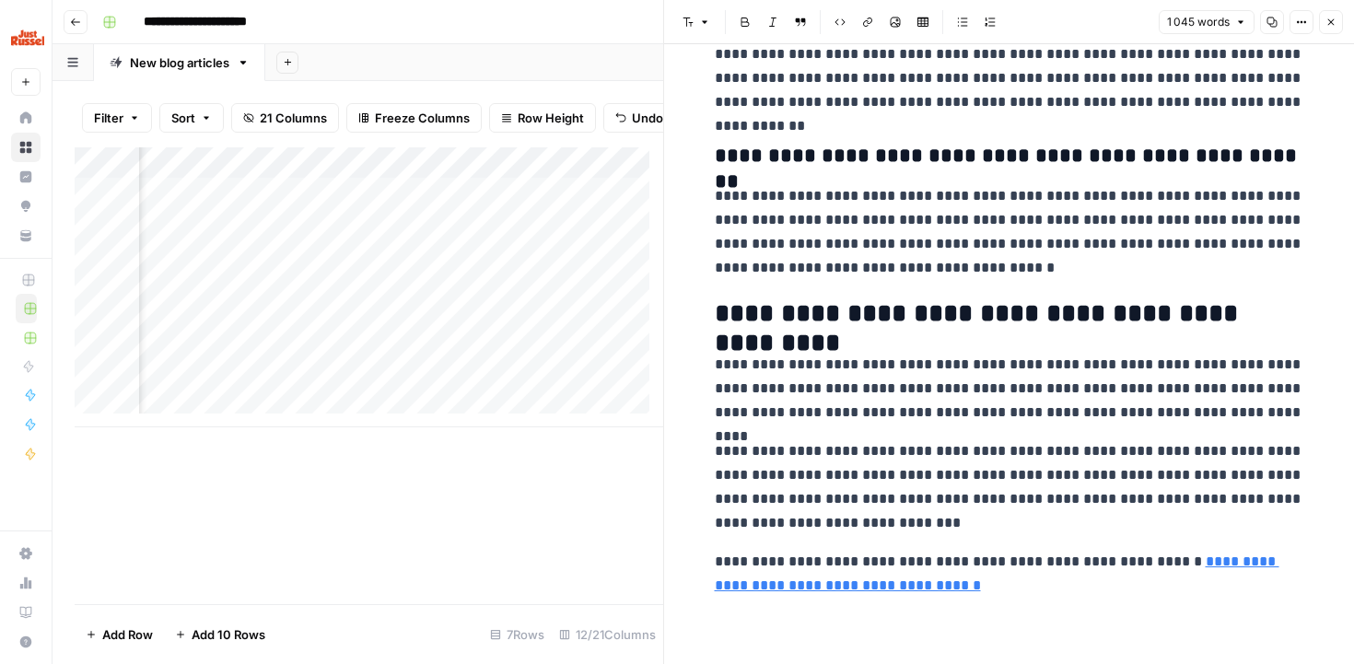
click at [1008, 596] on p "**********" at bounding box center [1010, 574] width 590 height 48
click at [939, 271] on p "**********" at bounding box center [1010, 232] width 590 height 96
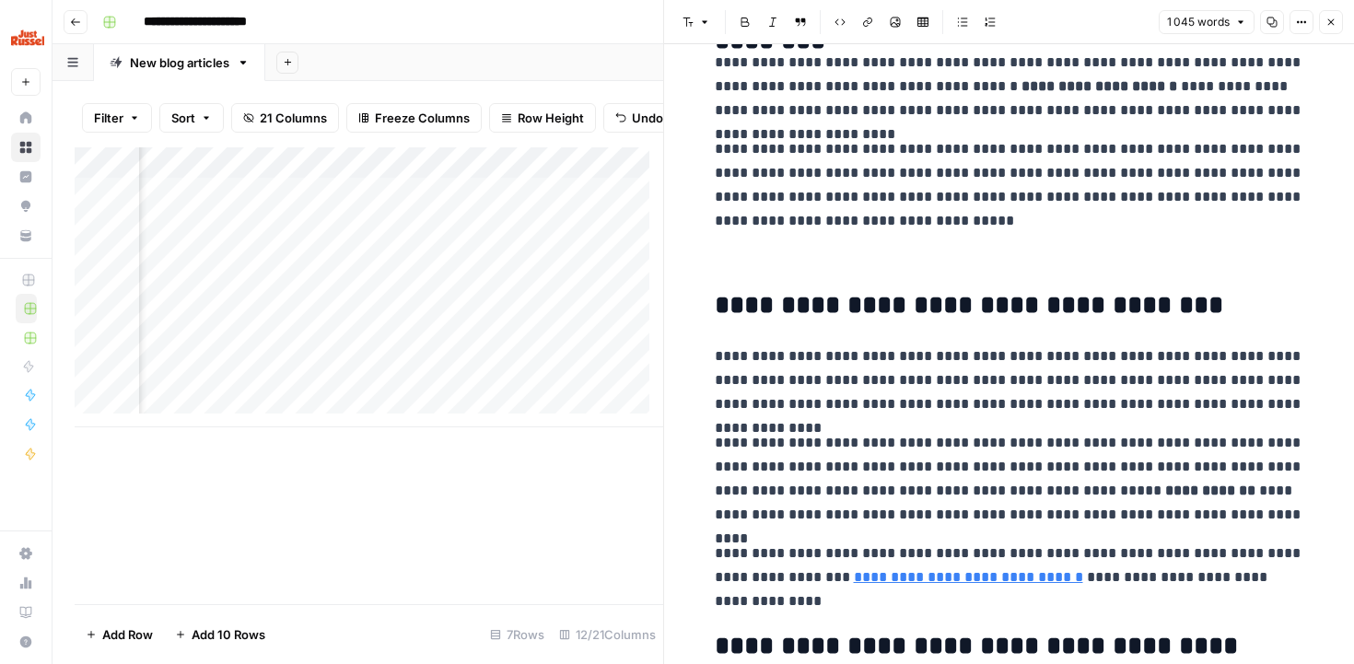
scroll to position [1566, 0]
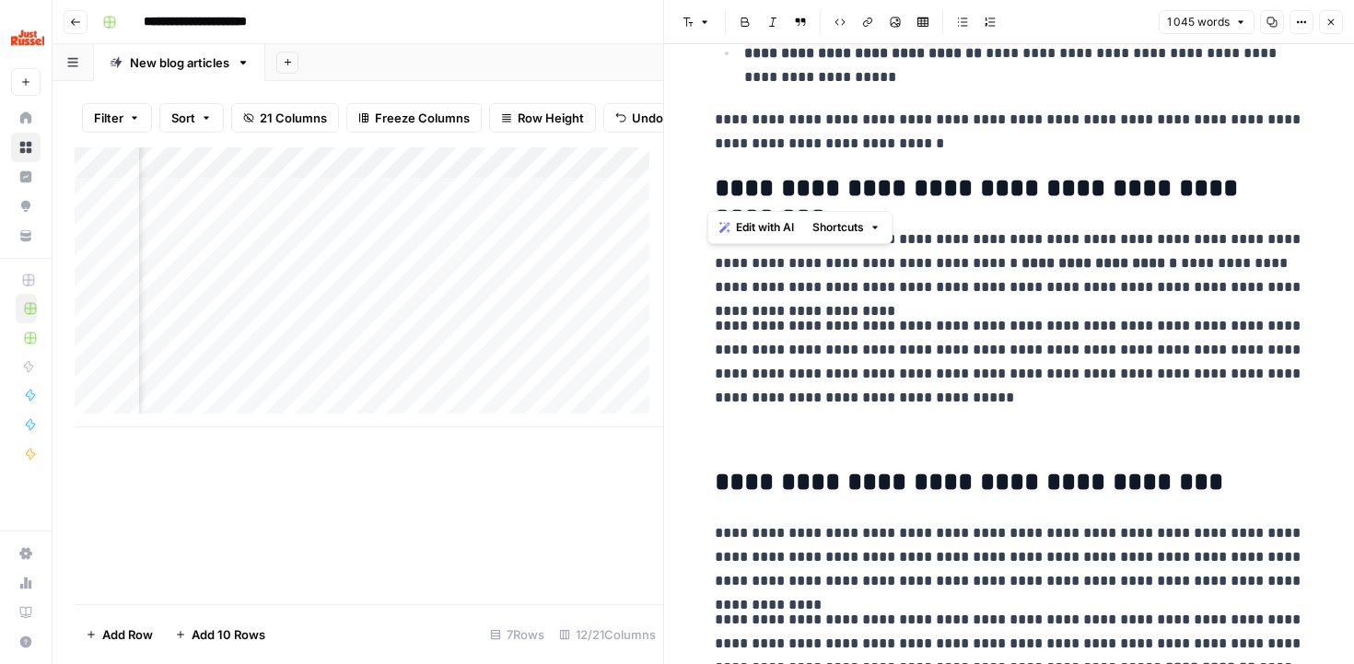
drag, startPoint x: 702, startPoint y: 183, endPoint x: 1266, endPoint y: 187, distance: 563.9
click at [1266, 187] on div "**********" at bounding box center [1010, 86] width 612 height 3158
copy h2 "**********"
click at [754, 433] on p at bounding box center [1010, 437] width 590 height 24
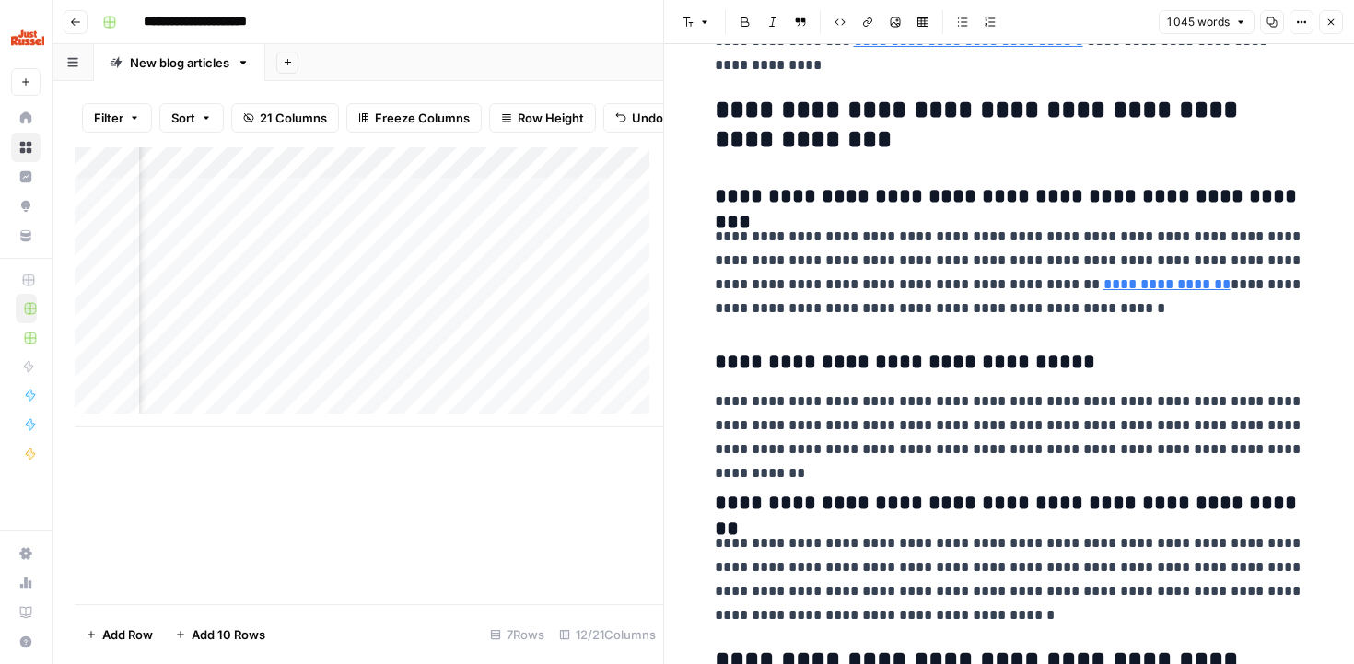
scroll to position [2627, 0]
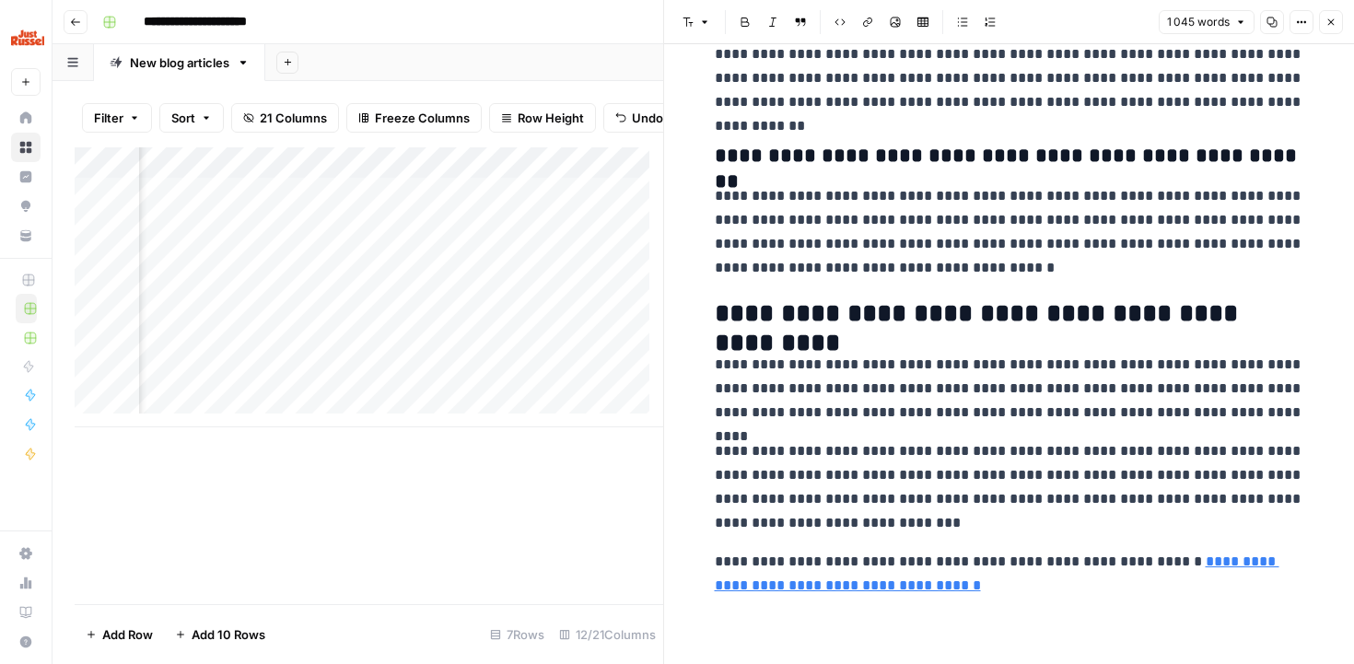
click at [1100, 261] on p "**********" at bounding box center [1010, 232] width 590 height 96
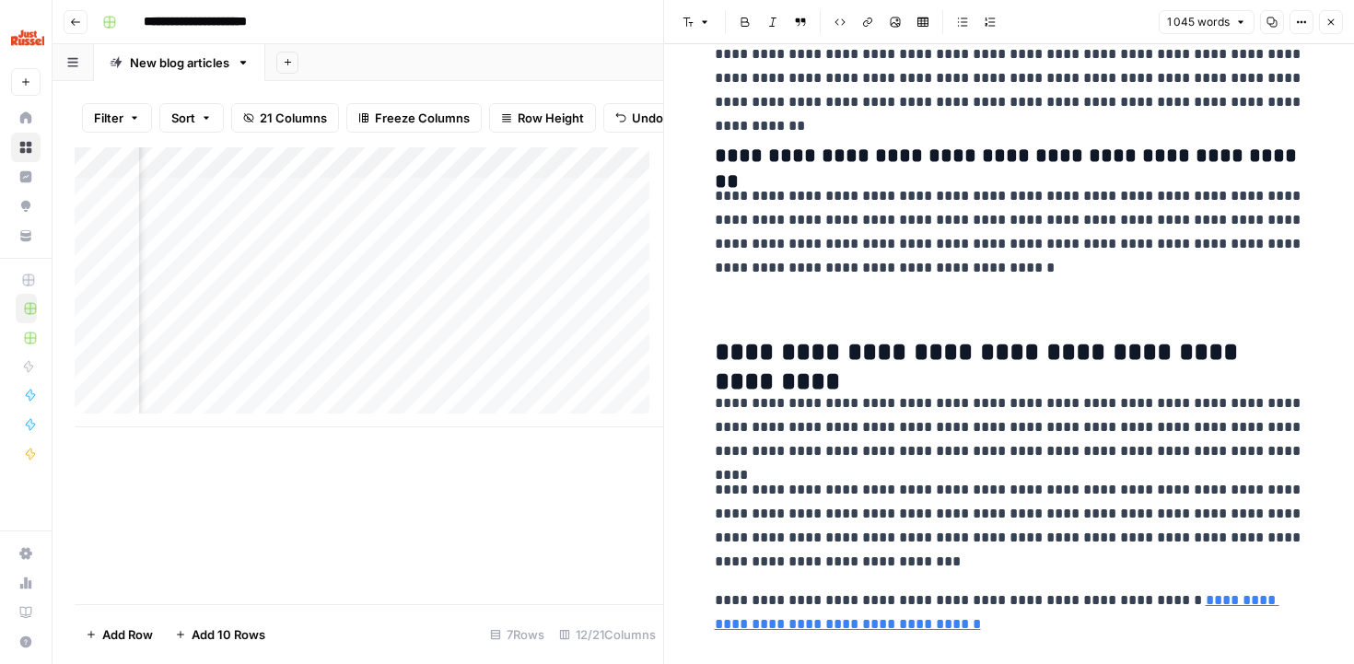
click at [696, 17] on button "Font style" at bounding box center [696, 22] width 42 height 24
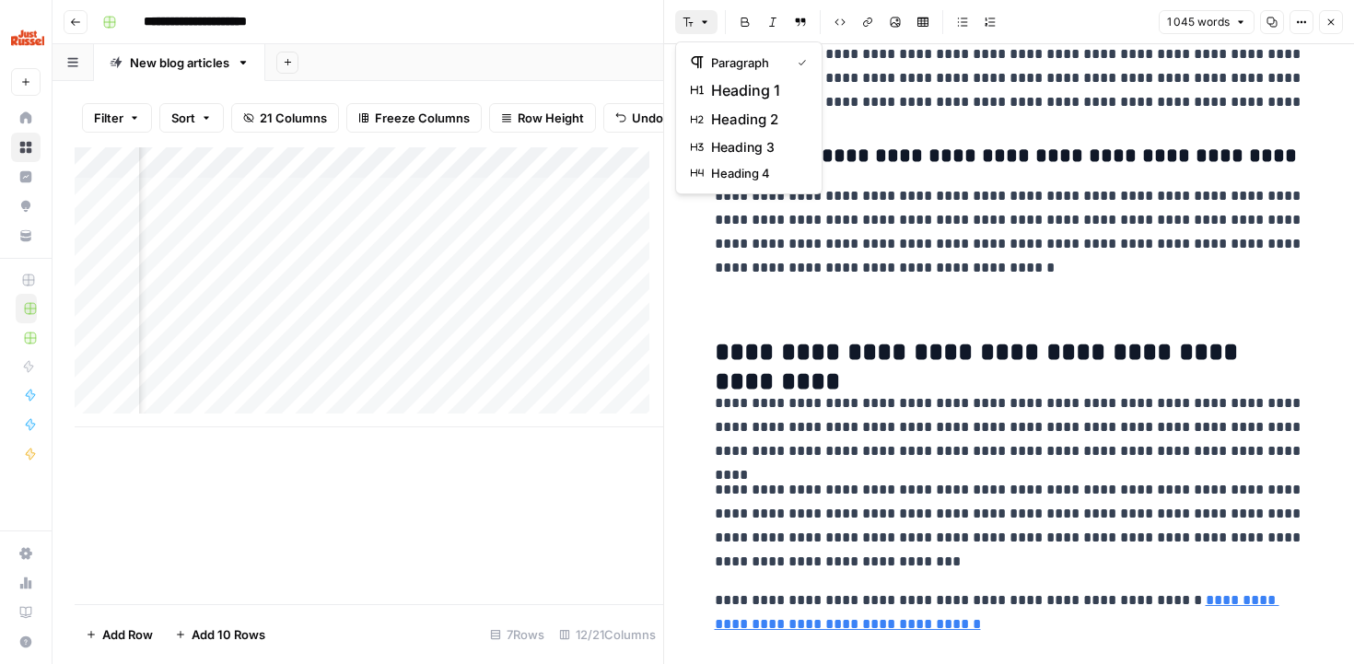
click at [716, 306] on p at bounding box center [1010, 307] width 590 height 24
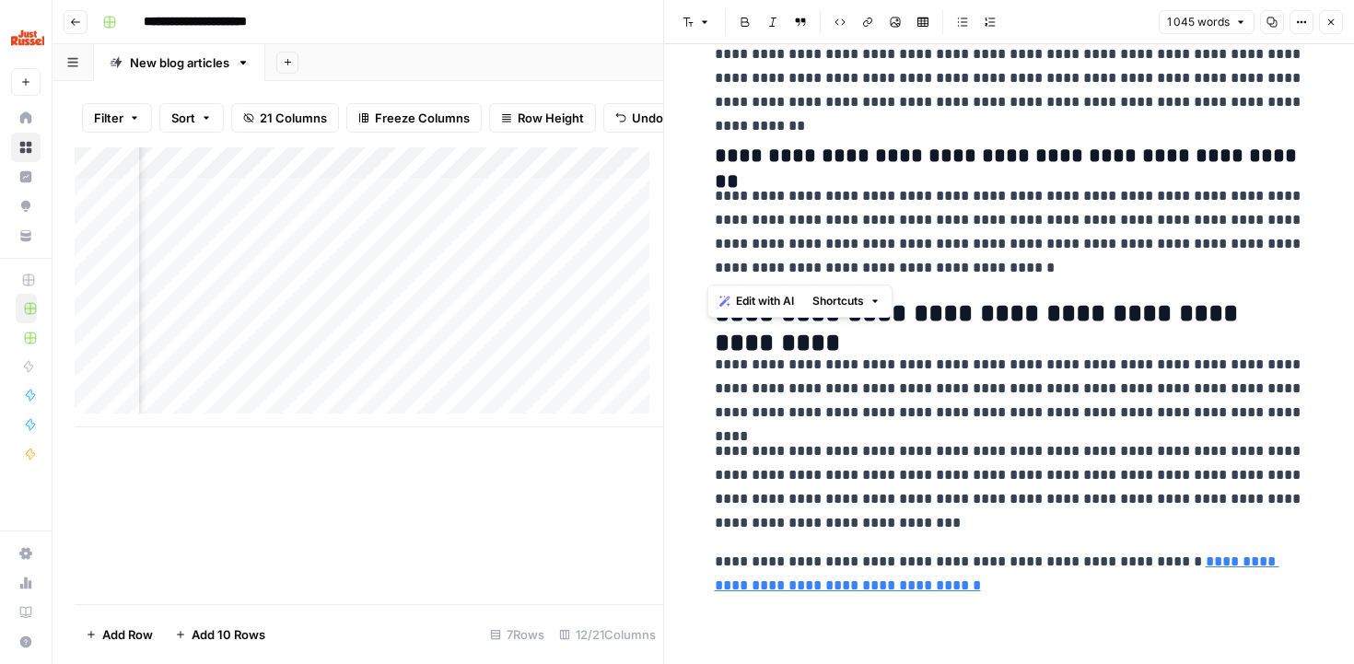
drag, startPoint x: 917, startPoint y: 274, endPoint x: 691, endPoint y: 202, distance: 236.9
click at [769, 294] on span "Edit with AI" at bounding box center [765, 301] width 58 height 17
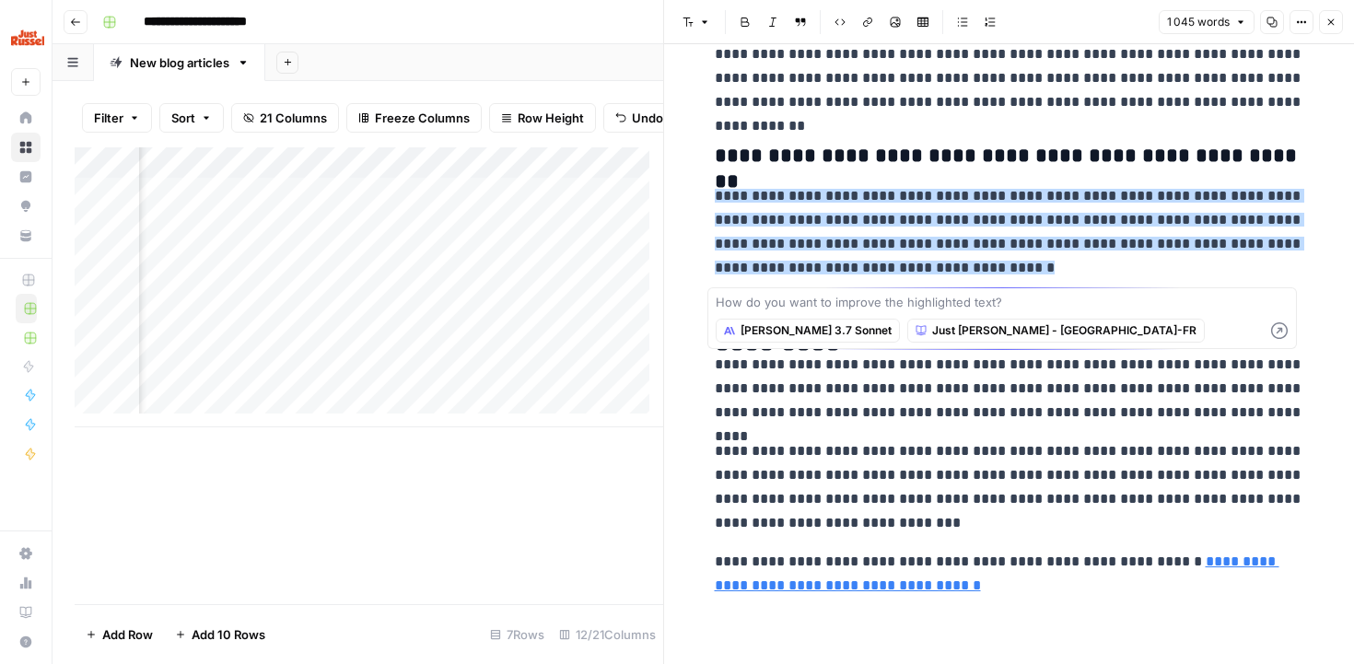
click at [765, 302] on textarea at bounding box center [1002, 302] width 573 height 18
click at [749, 304] on textarea at bounding box center [1002, 302] width 573 height 18
type textarea "P"
type textarea "Plus serieux"
drag, startPoint x: 789, startPoint y: 301, endPoint x: 685, endPoint y: 303, distance: 104.1
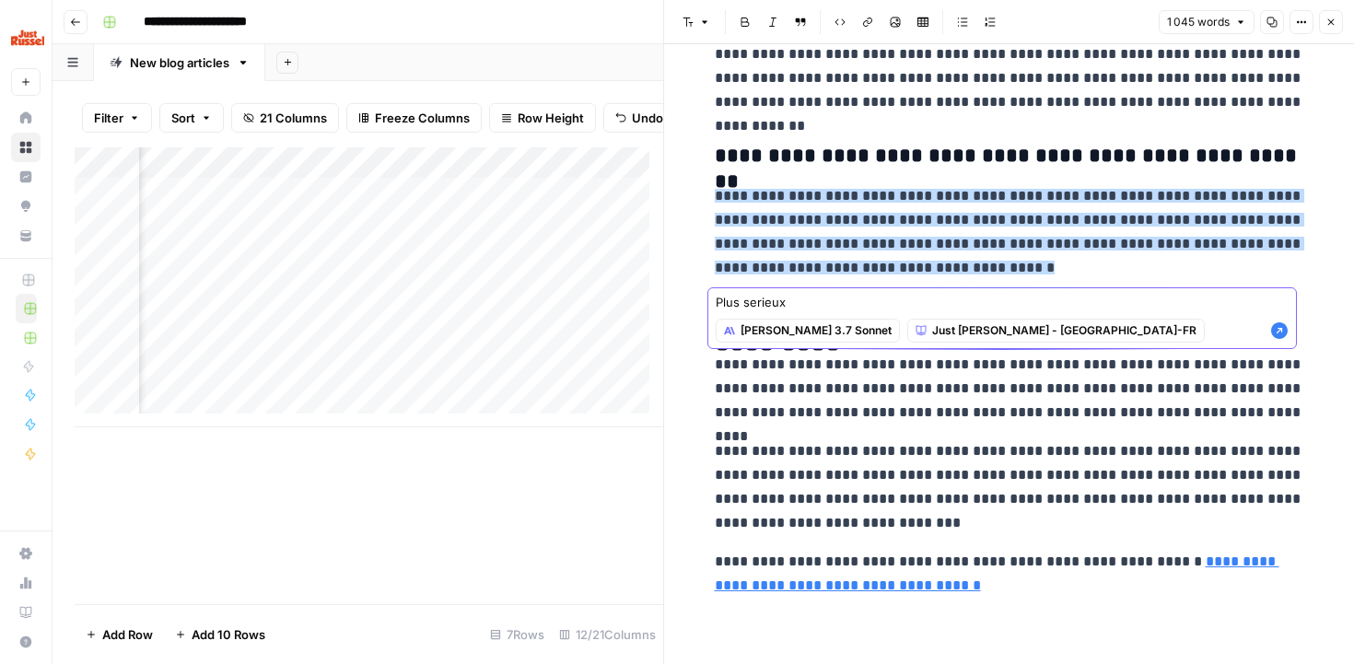
click at [685, 303] on body "**********" at bounding box center [677, 332] width 1354 height 664
type textarea "Ton plus orienté vétérinaire"
click at [1279, 326] on icon "button" at bounding box center [1279, 330] width 17 height 17
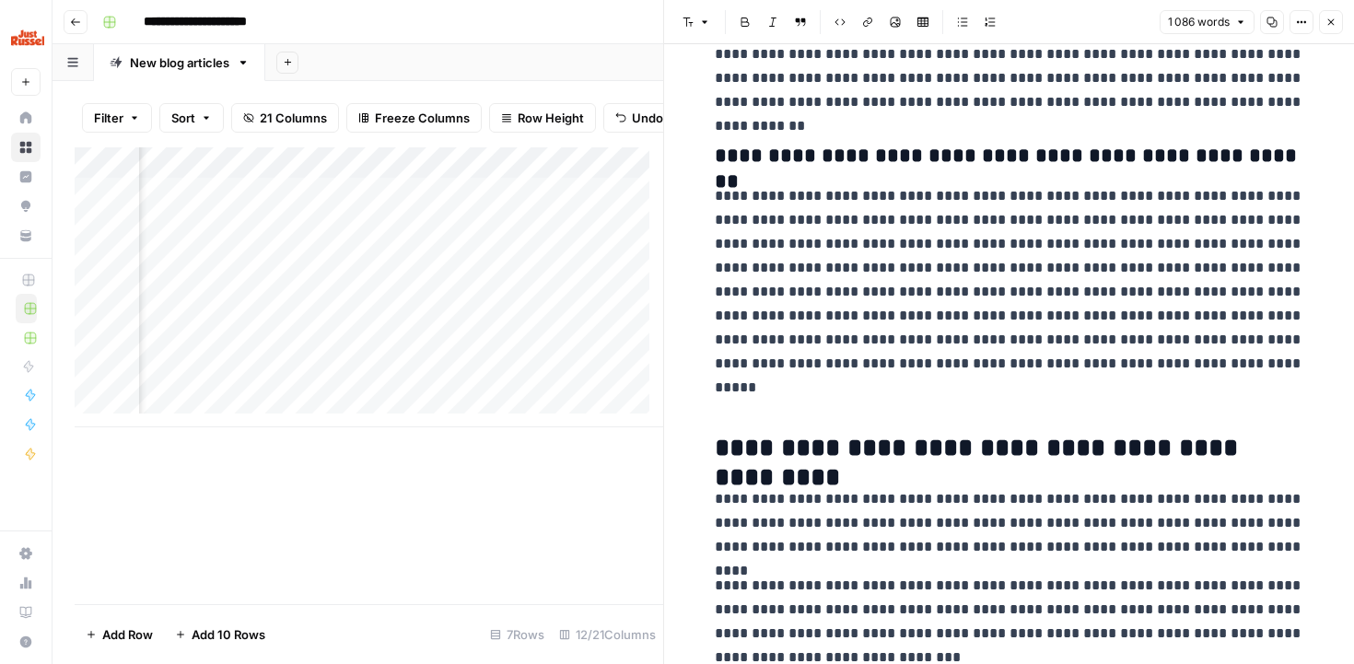
click at [725, 402] on p at bounding box center [1010, 403] width 590 height 24
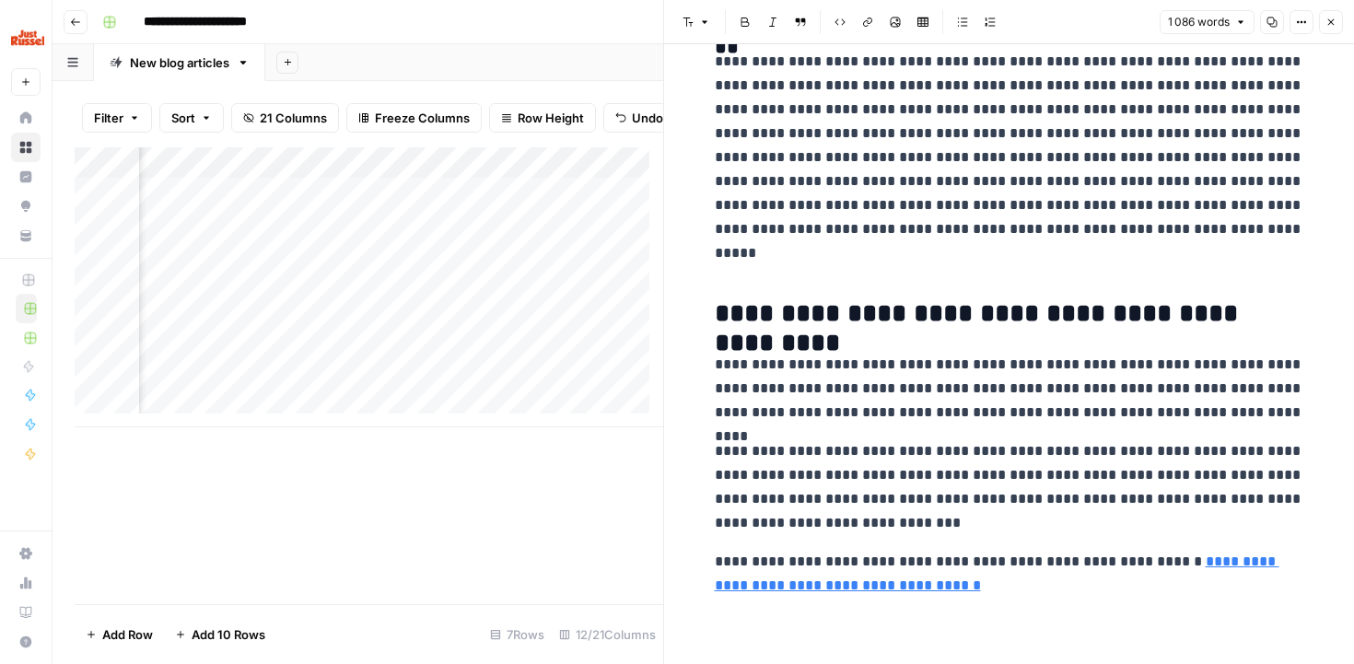
scroll to position [2723, 0]
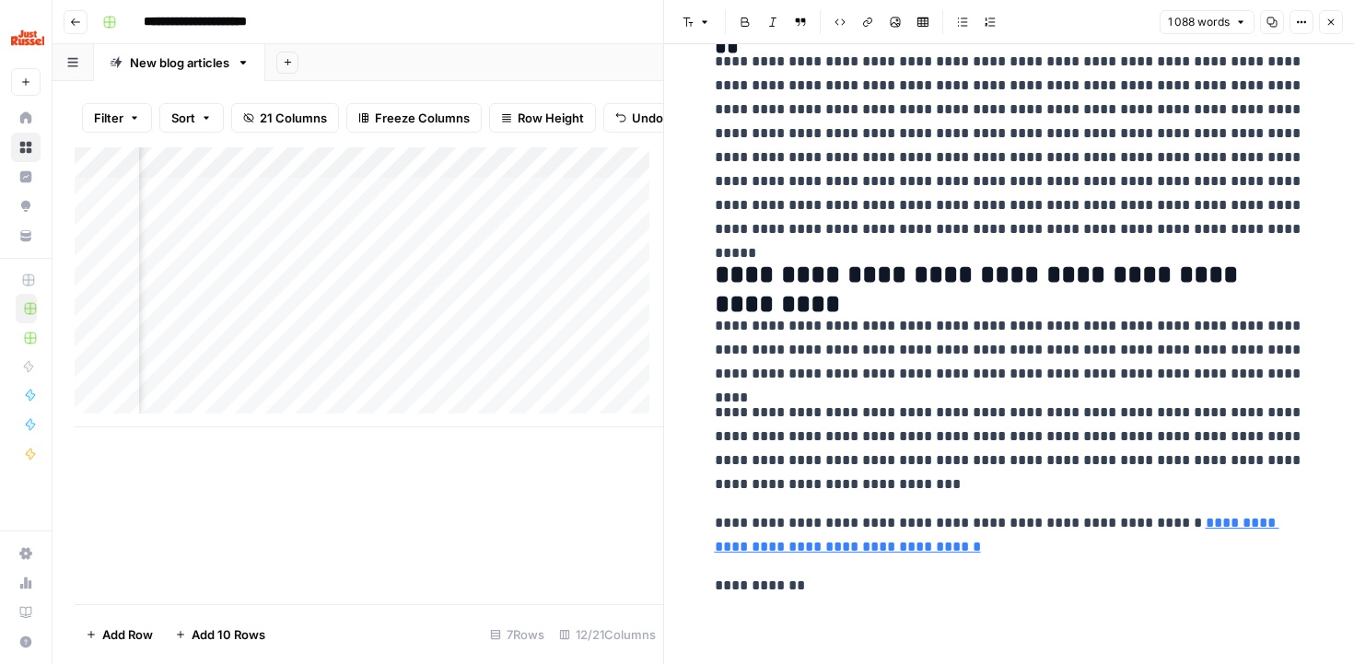
click at [744, 584] on p "**********" at bounding box center [1010, 586] width 590 height 24
click at [866, 597] on p "**********" at bounding box center [1010, 586] width 590 height 24
click at [827, 589] on p "**********" at bounding box center [1010, 586] width 590 height 24
click at [834, 587] on p "**********" at bounding box center [1010, 586] width 590 height 24
click at [895, 585] on p "**********" at bounding box center [1010, 586] width 590 height 24
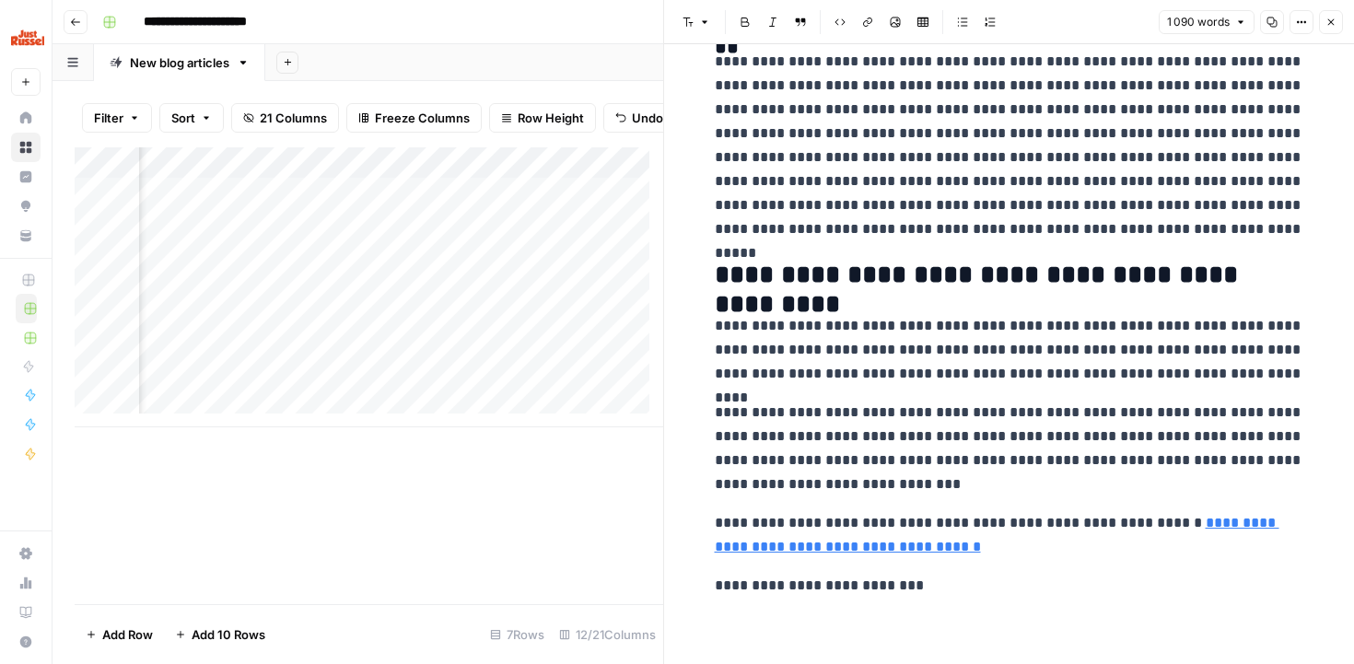
click at [937, 575] on p "**********" at bounding box center [1010, 586] width 590 height 24
click at [1046, 586] on p "**********" at bounding box center [1010, 586] width 590 height 24
drag, startPoint x: 1046, startPoint y: 586, endPoint x: 696, endPoint y: 588, distance: 350.1
click at [685, 25] on icon "button" at bounding box center [688, 22] width 11 height 11
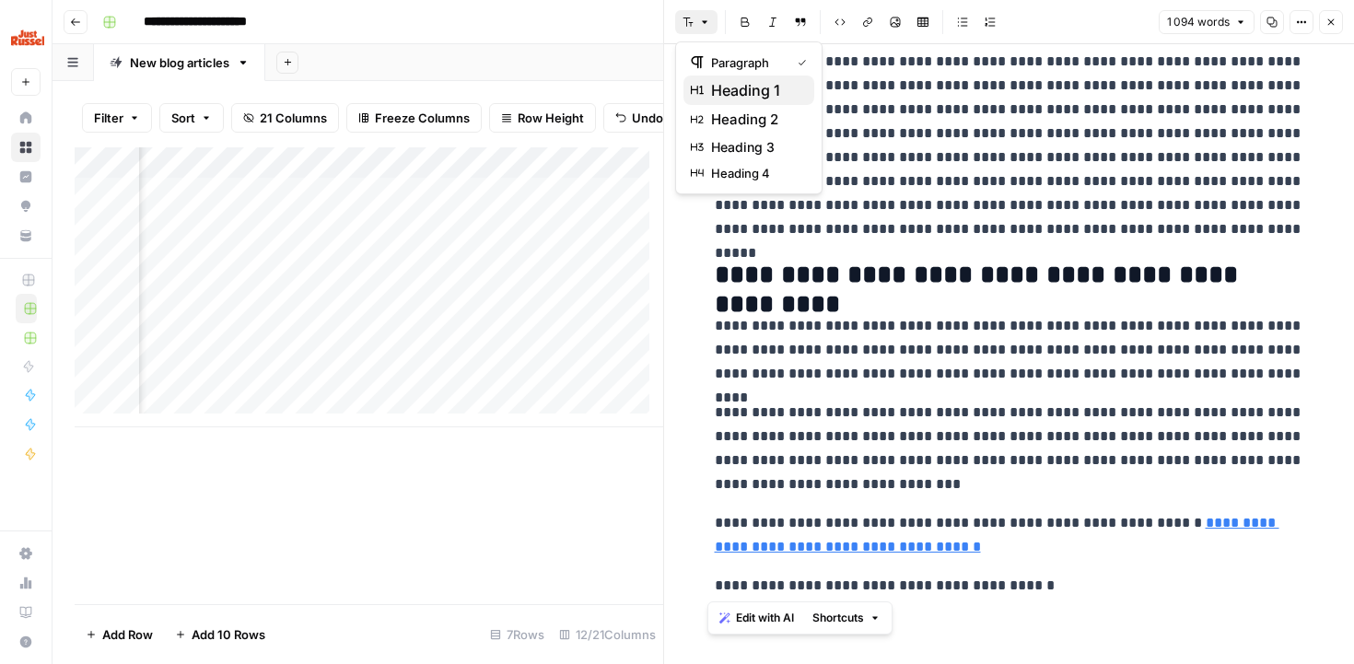
click at [708, 101] on button "heading 1" at bounding box center [749, 90] width 131 height 29
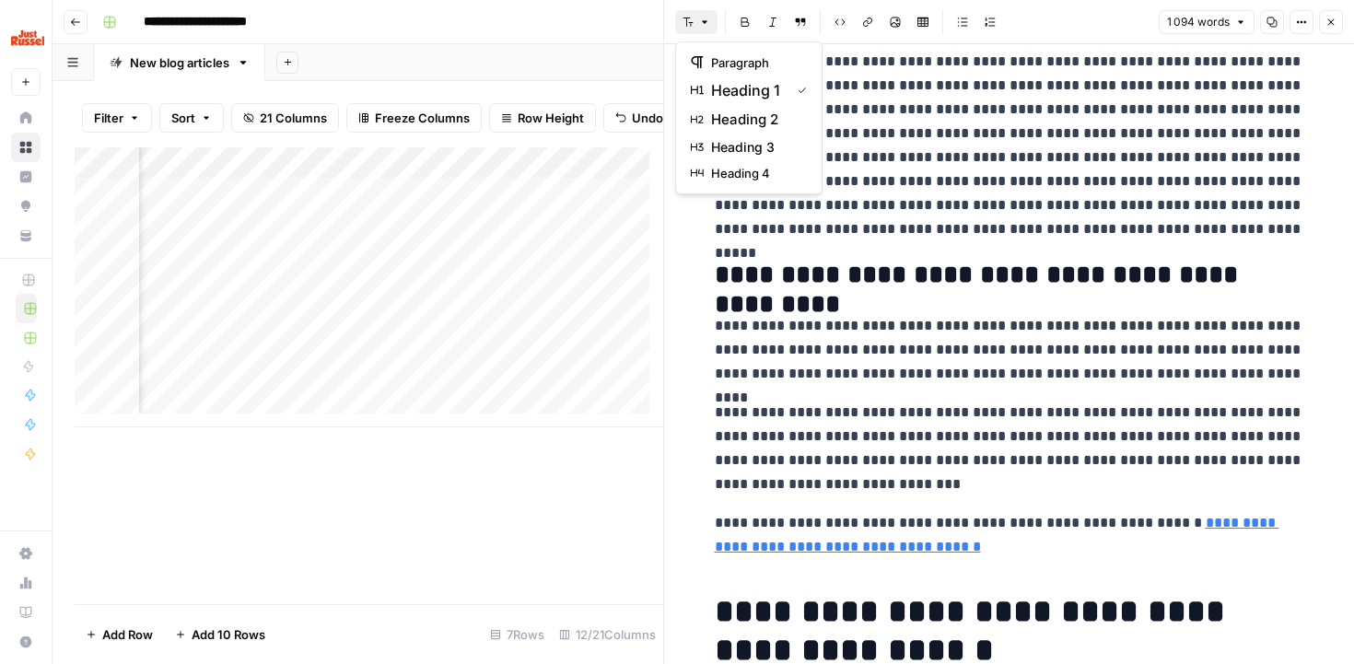
click at [697, 20] on button "Font style" at bounding box center [696, 22] width 42 height 24
click at [720, 135] on button "heading 3" at bounding box center [749, 148] width 131 height 26
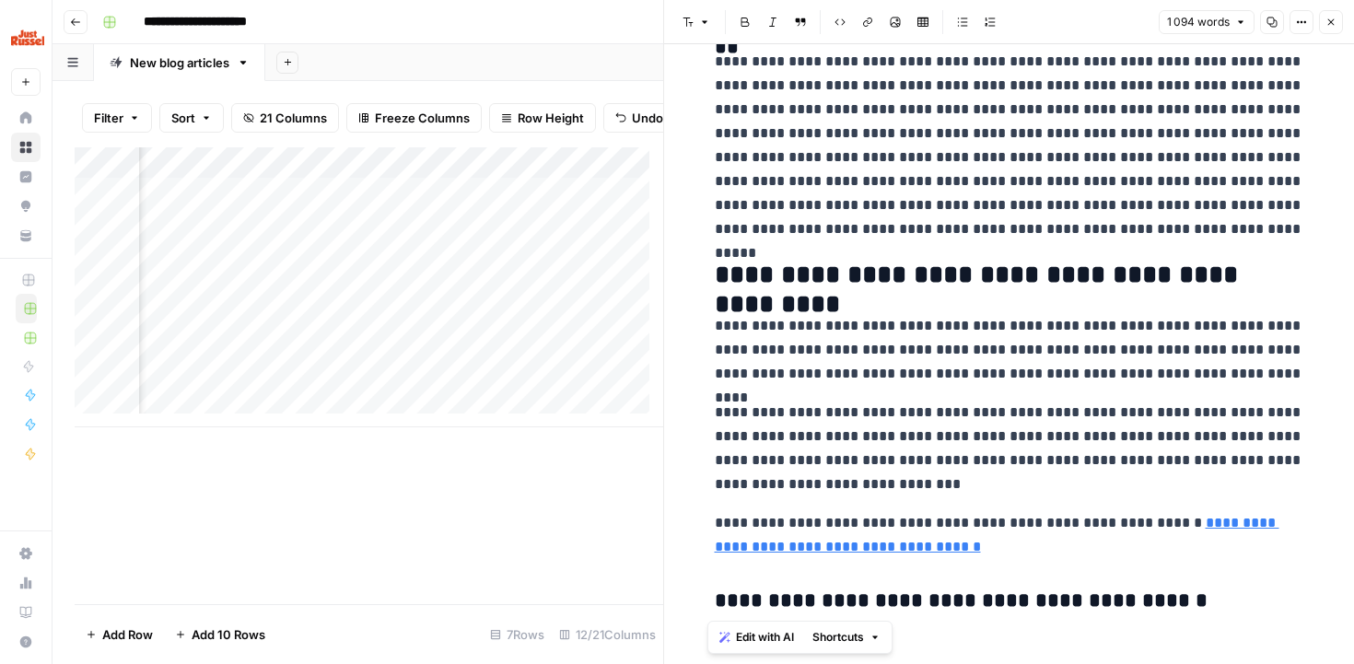
scroll to position [2793, 0]
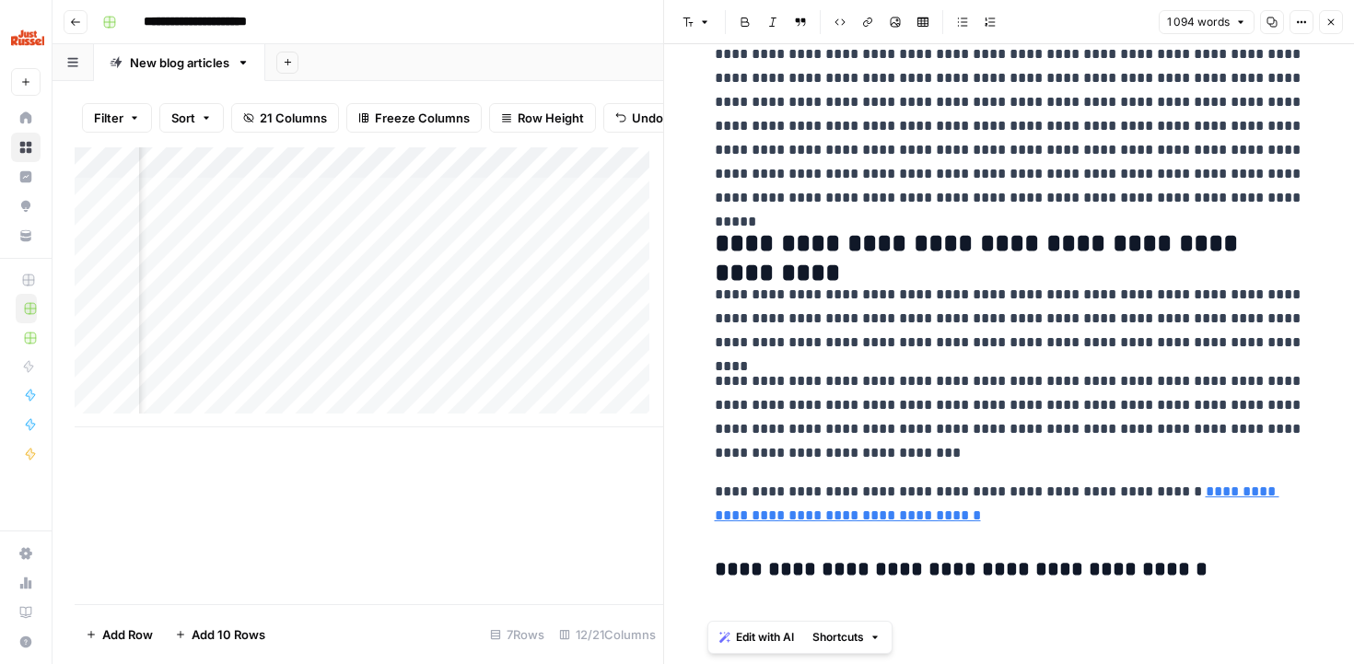
drag, startPoint x: 1162, startPoint y: 574, endPoint x: 695, endPoint y: 575, distance: 467.1
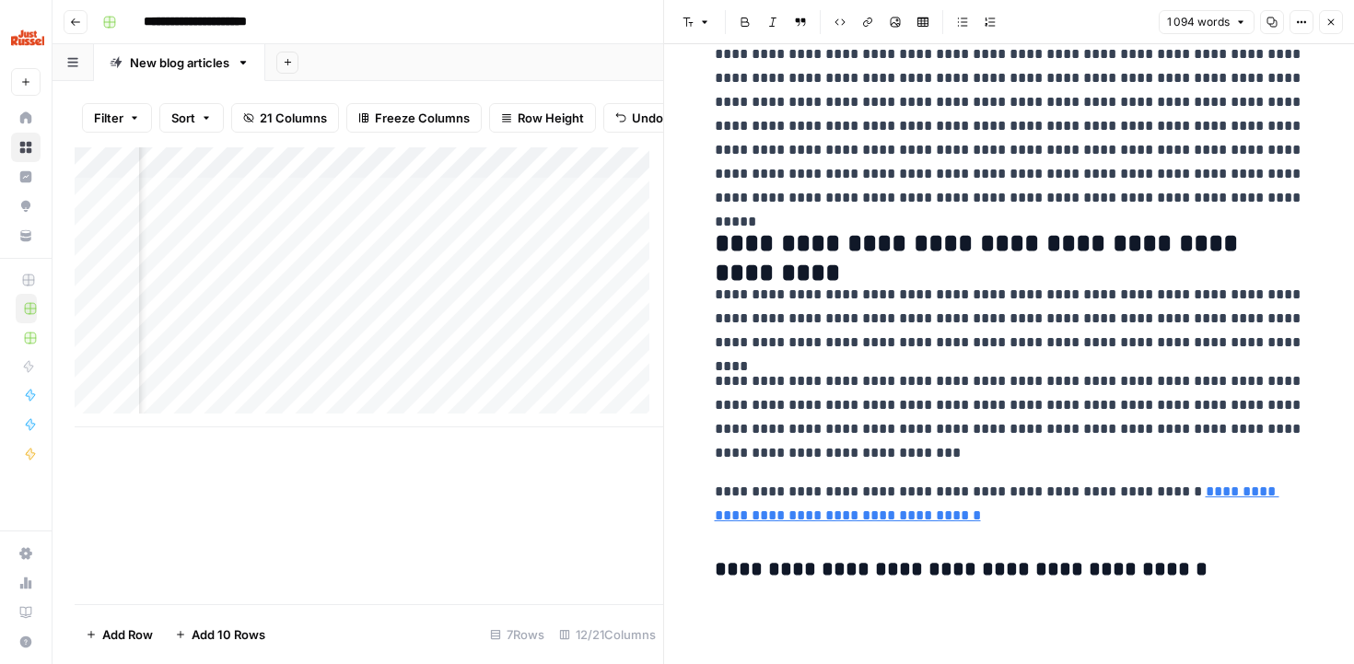
click at [737, 618] on p at bounding box center [1010, 610] width 590 height 24
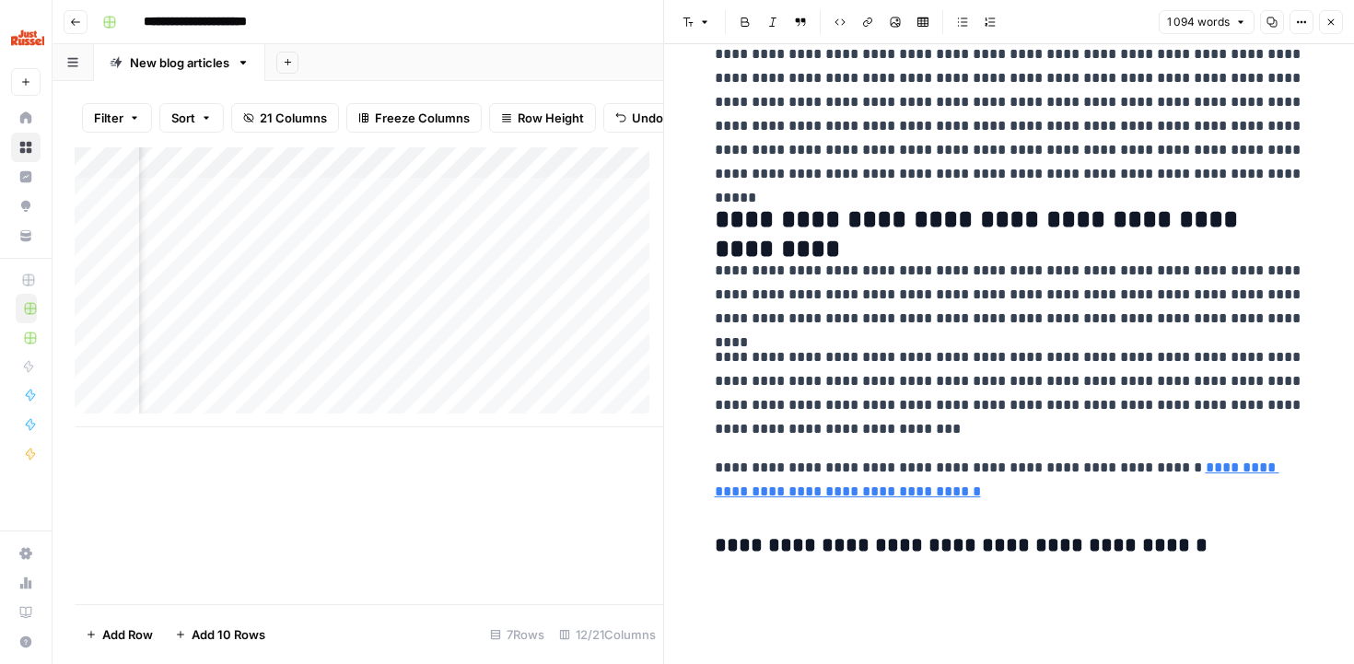
click at [716, 588] on p at bounding box center [1010, 586] width 590 height 24
click at [715, 579] on p at bounding box center [1010, 586] width 590 height 24
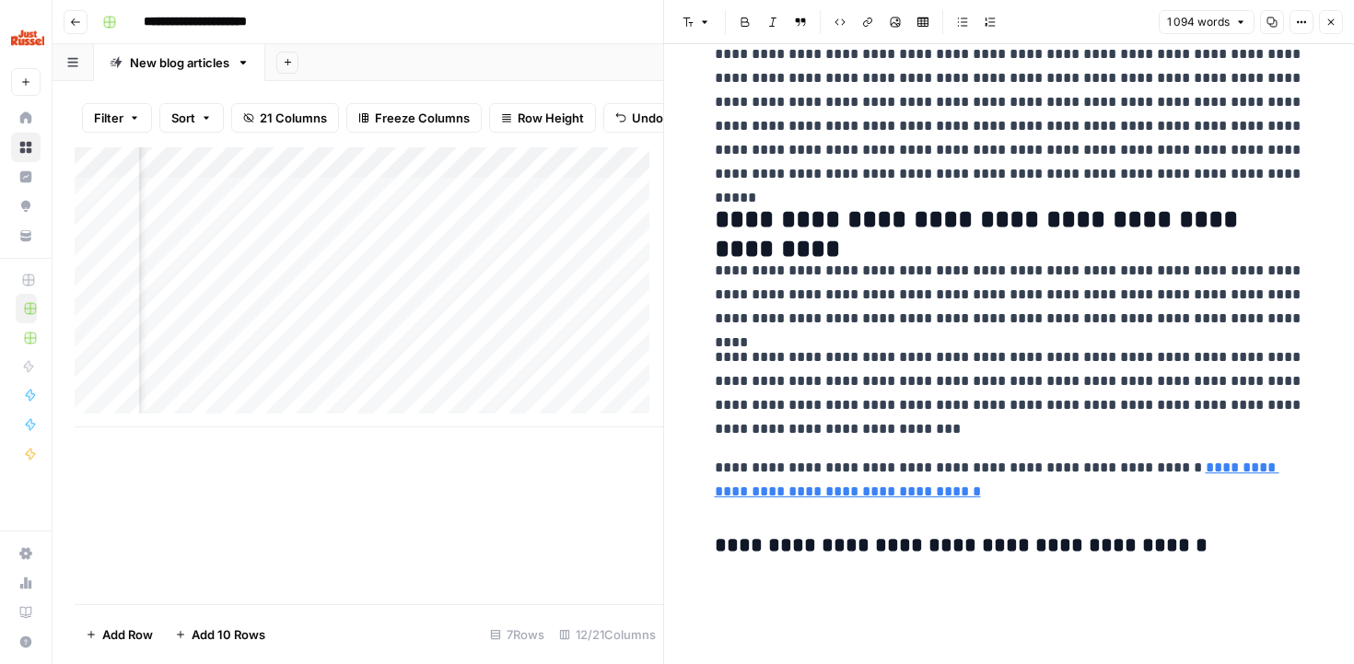
click at [715, 579] on p at bounding box center [1010, 586] width 590 height 24
drag, startPoint x: 714, startPoint y: 579, endPoint x: 703, endPoint y: 541, distance: 39.4
click at [717, 587] on p at bounding box center [1010, 586] width 590 height 24
drag, startPoint x: 743, startPoint y: 588, endPoint x: 668, endPoint y: 554, distance: 82.0
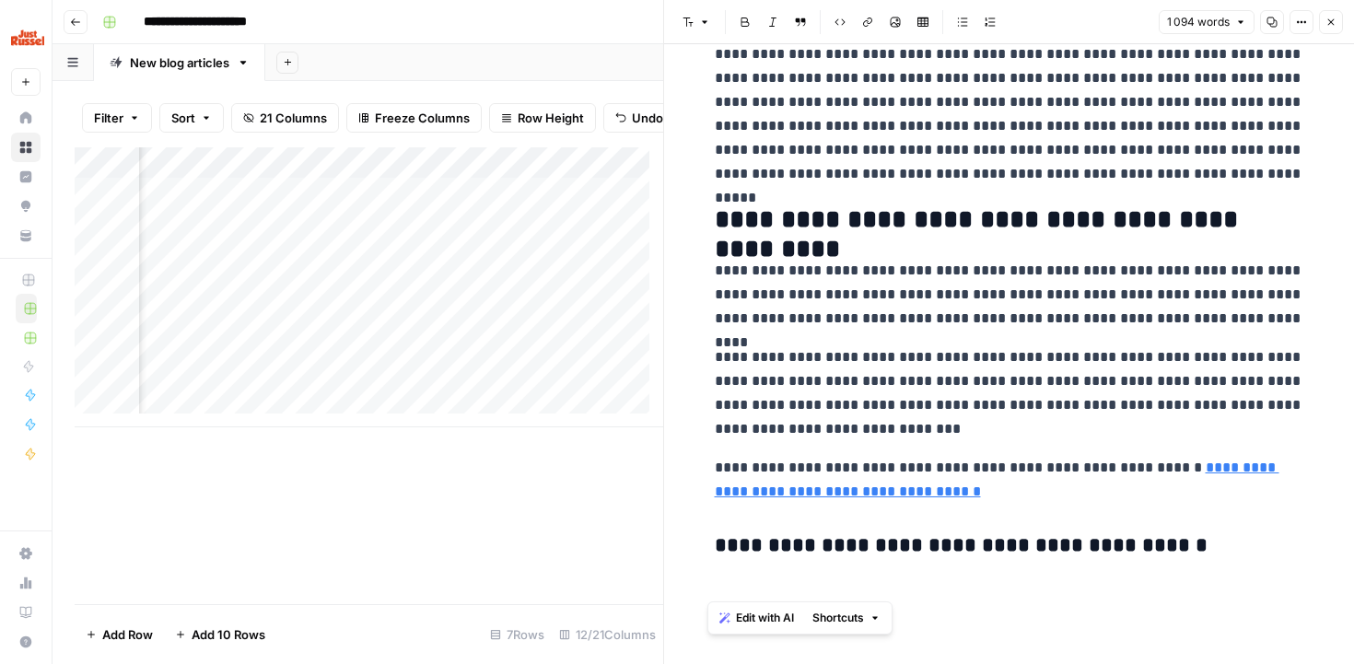
click at [668, 554] on div "**********" at bounding box center [1008, 332] width 691 height 664
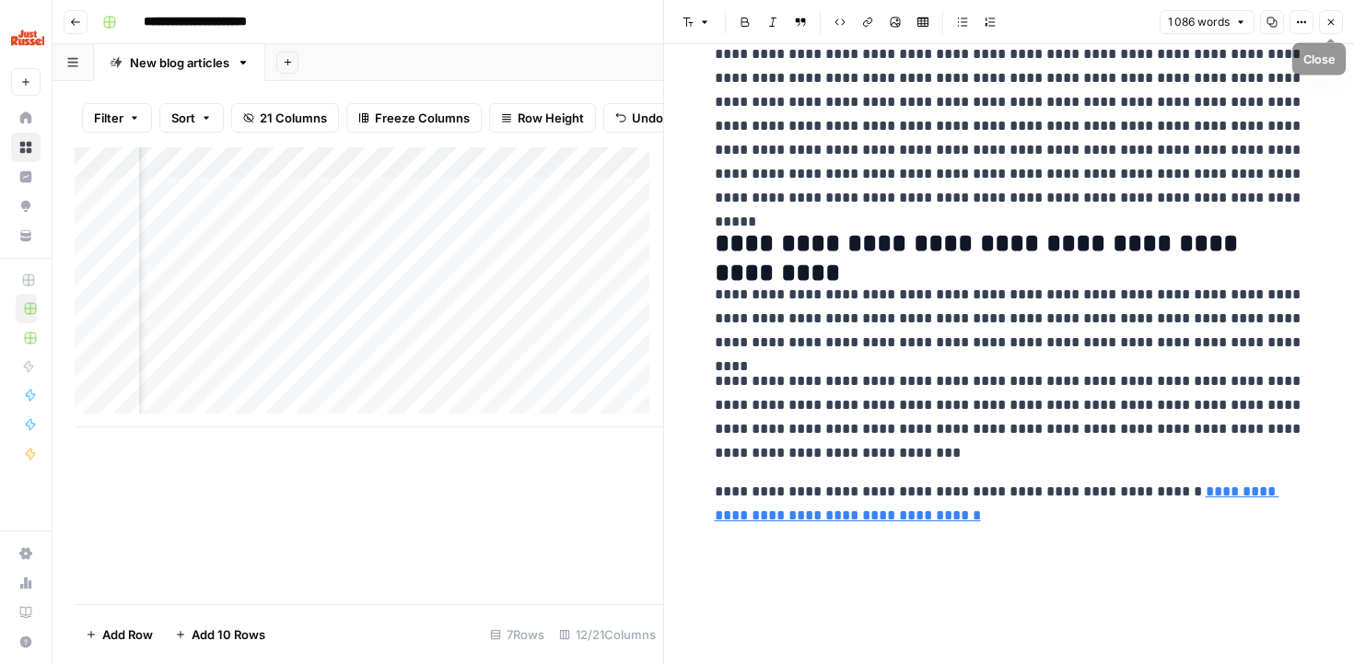
click at [1339, 18] on button "Close" at bounding box center [1331, 22] width 24 height 24
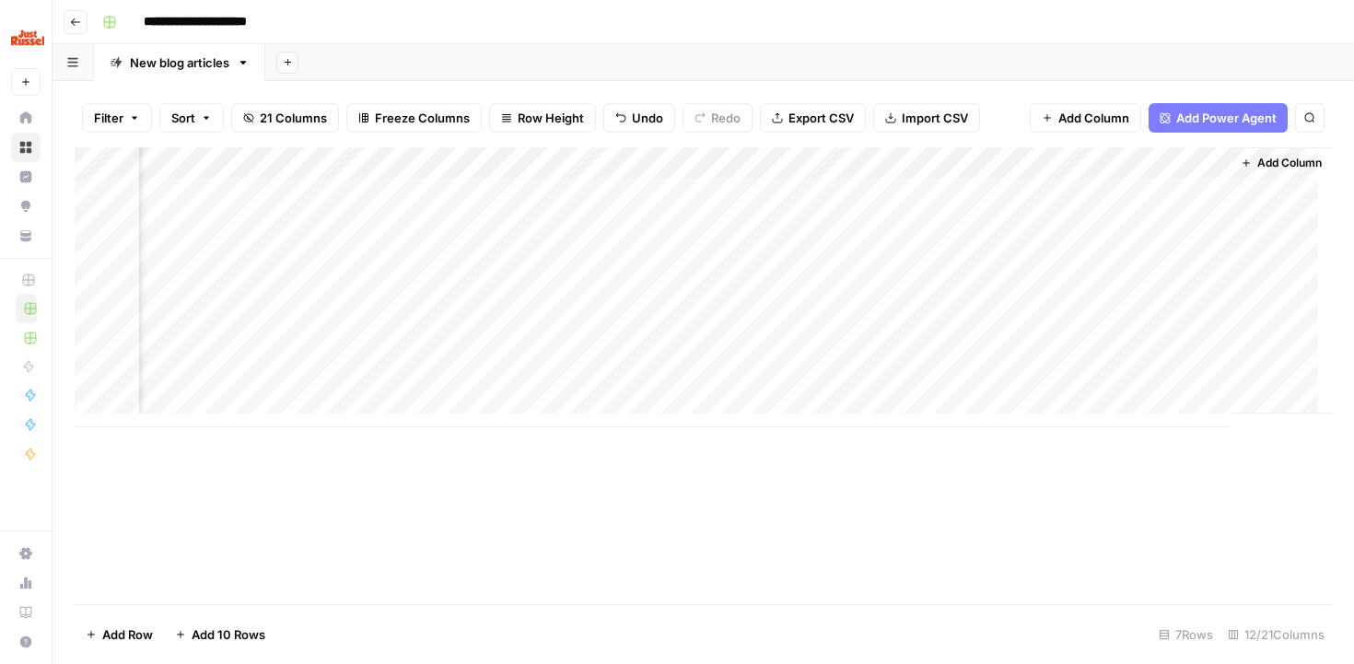
scroll to position [0, 1288]
click at [1013, 380] on div "Add Column" at bounding box center [704, 287] width 1258 height 280
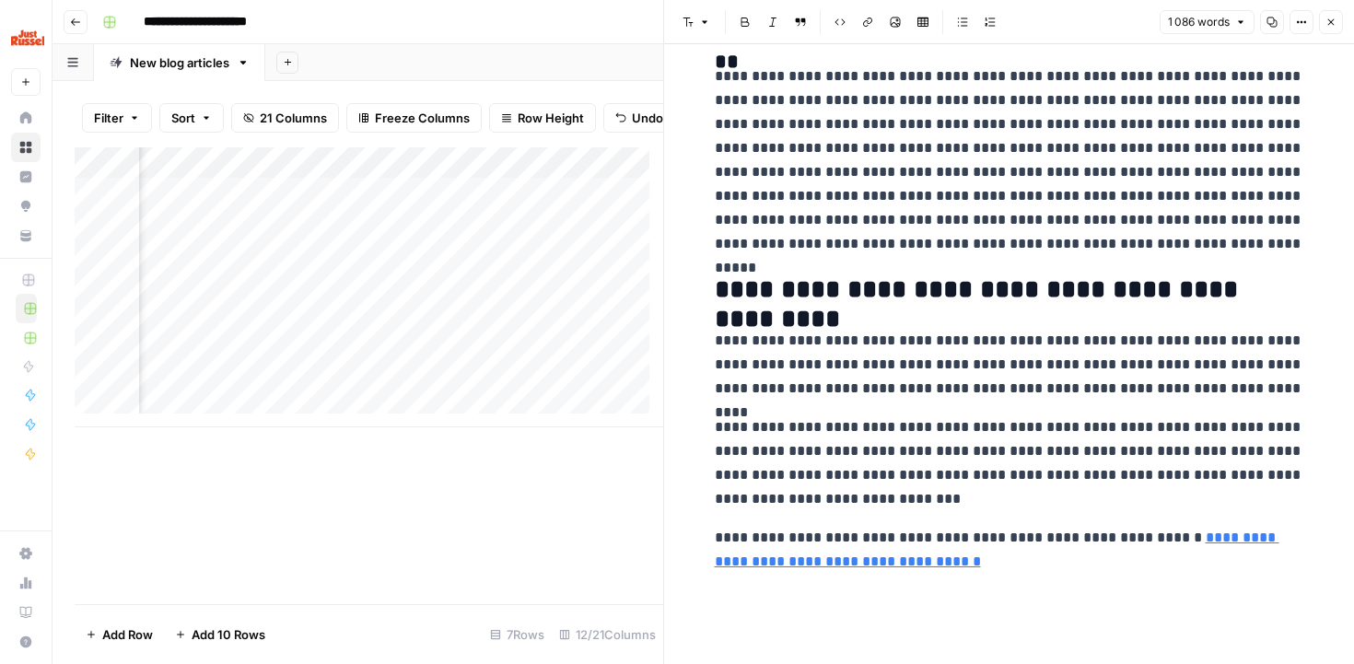
scroll to position [2754, 0]
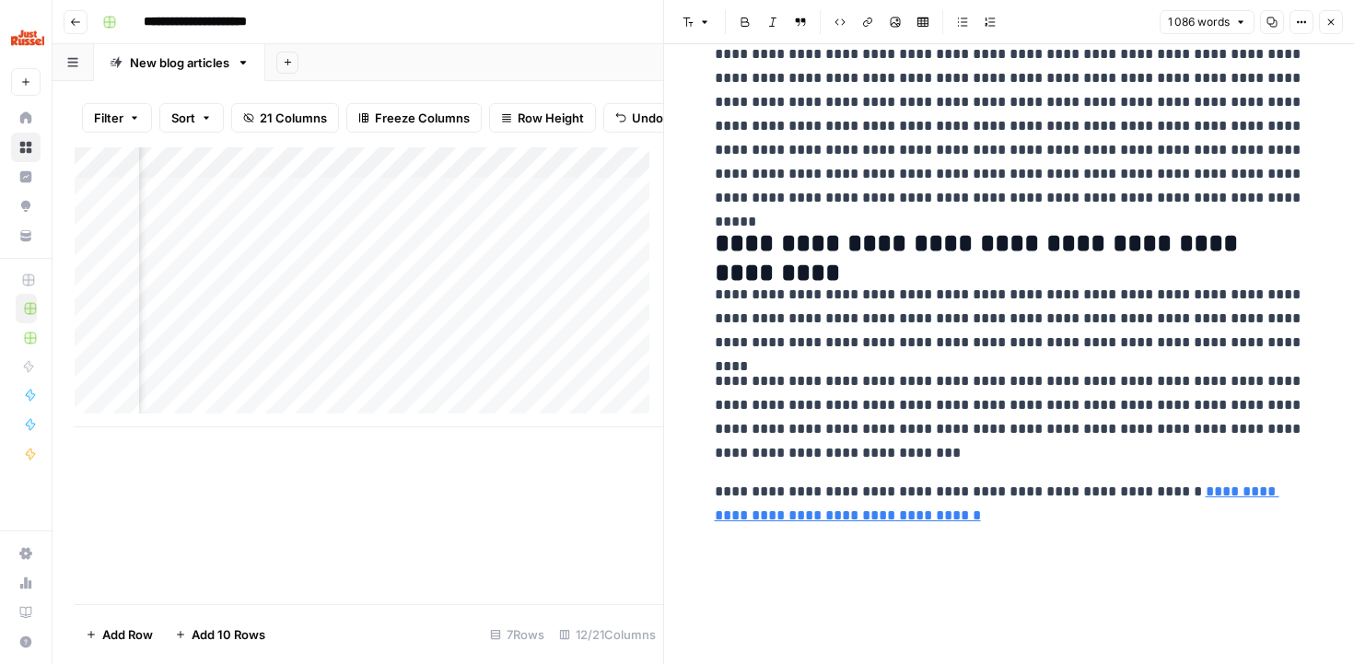
click at [1335, 18] on icon "button" at bounding box center [1331, 22] width 11 height 11
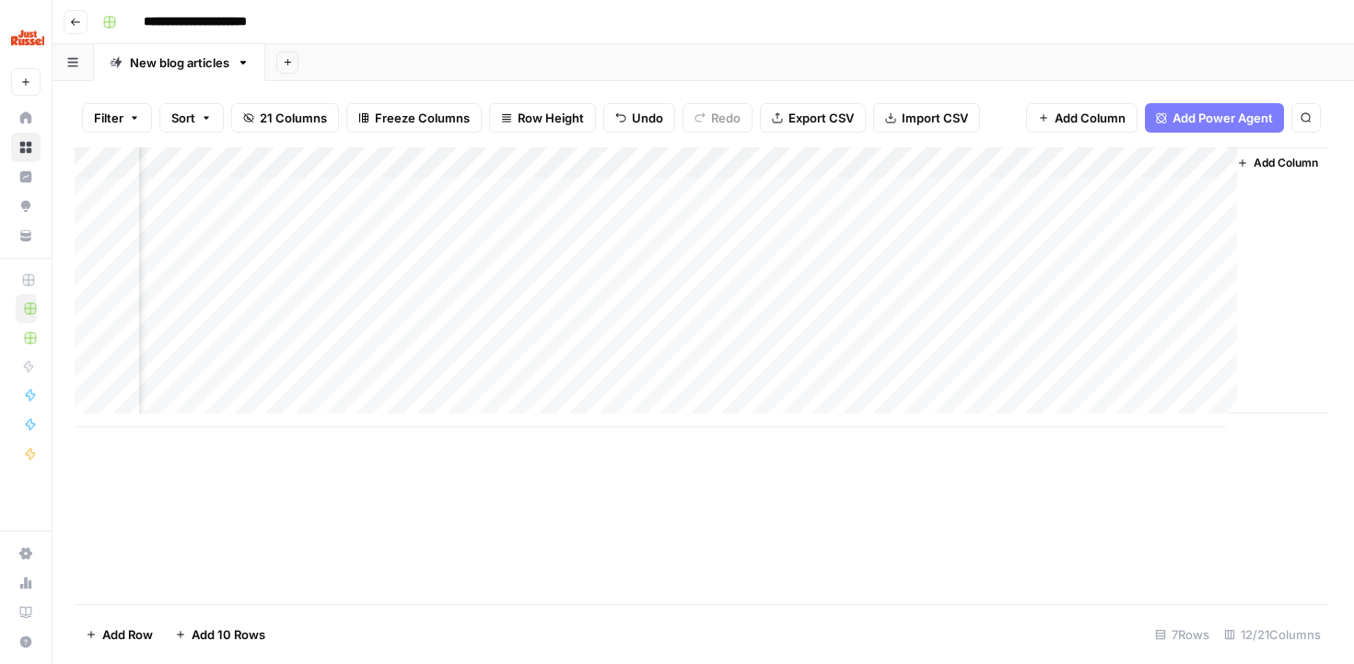
scroll to position [0, 1271]
